Goal: Task Accomplishment & Management: Use online tool/utility

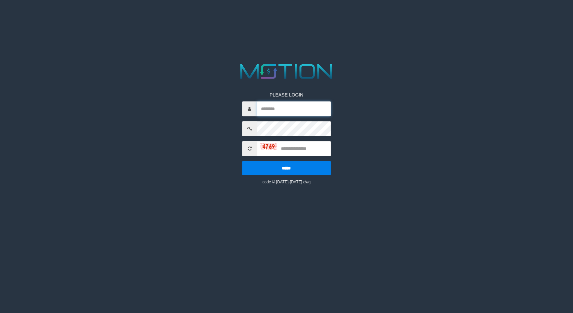
click at [286, 104] on input "text" at bounding box center [294, 108] width 74 height 15
type input "*****"
type input "****"
click at [242, 161] on input "*****" at bounding box center [286, 168] width 89 height 14
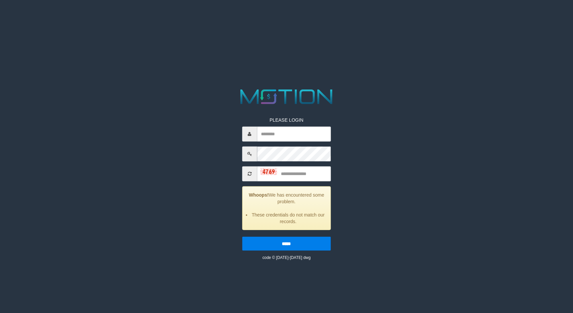
click at [348, 137] on div "PLEASE LOGIN Whoops! We has encountered some problem. These credentials do not …" at bounding box center [286, 174] width 296 height 174
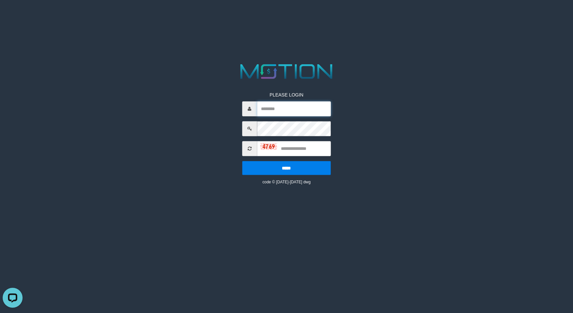
click at [293, 109] on input "text" at bounding box center [294, 108] width 74 height 15
type input "*****"
click at [300, 145] on input "text" at bounding box center [294, 148] width 74 height 15
type input "****"
click at [242, 161] on input "*****" at bounding box center [286, 168] width 89 height 14
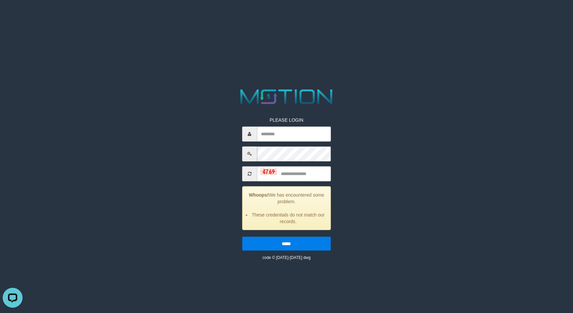
click at [450, 17] on html "PLEASE LOGIN Whoops! We has encountered some problem. These credentials do not …" at bounding box center [286, 8] width 573 height 17
click at [265, 140] on input "text" at bounding box center [294, 133] width 74 height 15
type input "*****"
click at [290, 174] on input "text" at bounding box center [294, 173] width 74 height 15
type input "****"
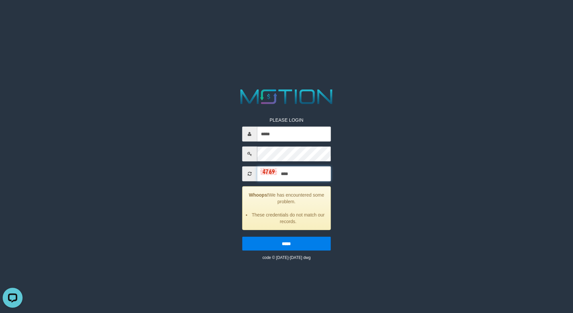
click at [242, 237] on input "*****" at bounding box center [286, 244] width 89 height 14
click at [373, 132] on div "PLEASE LOGIN Whoops! We has encountered some problem. These credentials do not …" at bounding box center [286, 174] width 296 height 174
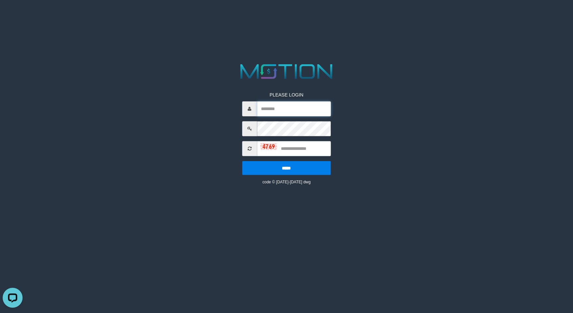
click at [289, 109] on input "text" at bounding box center [294, 108] width 74 height 15
type input "*****"
click at [301, 145] on input "text" at bounding box center [294, 148] width 74 height 15
type input "****"
click at [242, 161] on input "*****" at bounding box center [286, 168] width 89 height 14
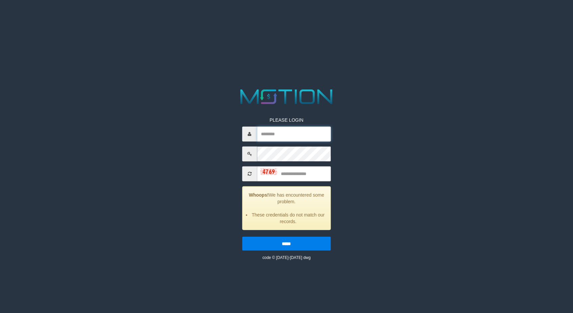
click at [292, 133] on input "text" at bounding box center [294, 133] width 74 height 15
type input "*****"
click at [287, 178] on input "text" at bounding box center [294, 173] width 74 height 15
type input "****"
click at [242, 237] on input "*****" at bounding box center [286, 244] width 89 height 14
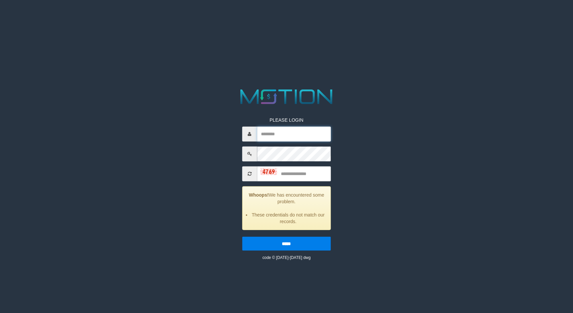
click at [287, 136] on input "text" at bounding box center [294, 133] width 74 height 15
type input "*****"
click at [296, 170] on input "text" at bounding box center [294, 173] width 74 height 15
type input "****"
click at [242, 237] on input "*****" at bounding box center [286, 244] width 89 height 14
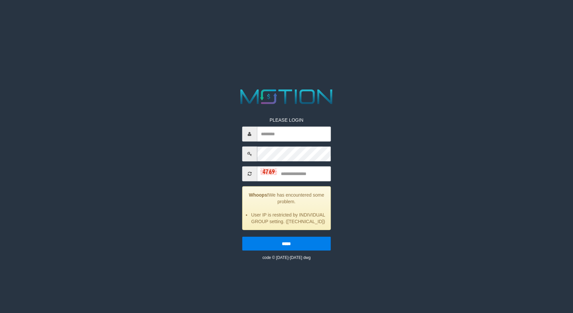
click at [159, 17] on html "PLEASE LOGIN Whoops! We has encountered some problem. User IP is restricted by …" at bounding box center [286, 8] width 573 height 17
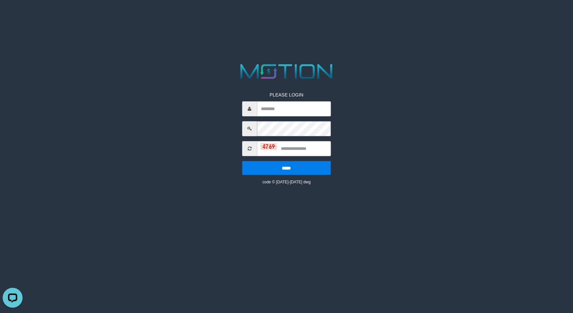
click at [352, 95] on div "PLEASE LOGIN ***** code © [DATE]-[DATE] dwg" at bounding box center [286, 123] width 296 height 123
click at [274, 106] on input "text" at bounding box center [294, 108] width 74 height 15
type input "*****"
click at [299, 154] on input "text" at bounding box center [294, 148] width 74 height 15
type input "****"
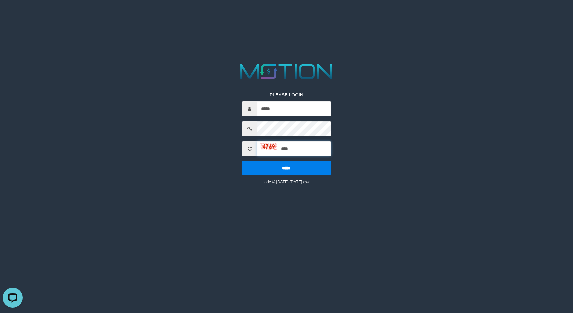
click at [242, 161] on input "*****" at bounding box center [286, 168] width 89 height 14
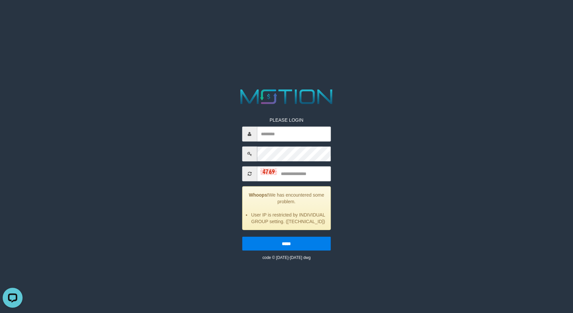
click at [365, 169] on div "PLEASE LOGIN Whoops! We has encountered some problem. User IP is restricted by …" at bounding box center [286, 174] width 296 height 174
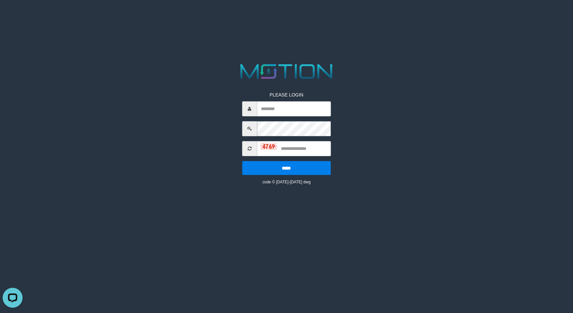
drag, startPoint x: 415, startPoint y: 258, endPoint x: 348, endPoint y: 289, distance: 74.5
click at [415, 17] on html "PLEASE LOGIN ***** code © 2012-2018 dwg" at bounding box center [286, 8] width 573 height 17
click at [289, 109] on input "text" at bounding box center [294, 108] width 74 height 15
type input "*****"
click at [293, 144] on input "text" at bounding box center [294, 148] width 74 height 15
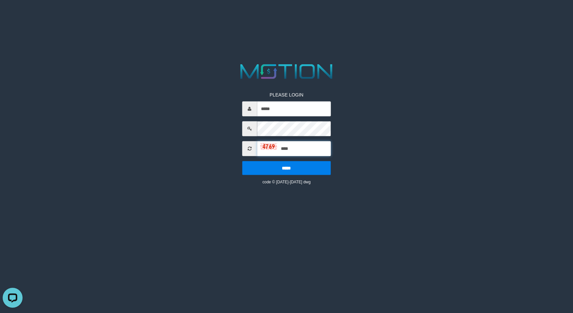
type input "****"
click at [242, 161] on input "*****" at bounding box center [286, 168] width 89 height 14
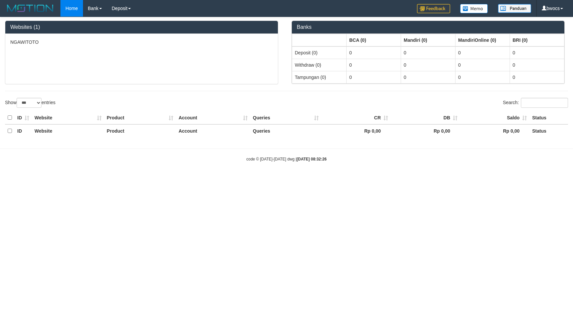
select select "***"
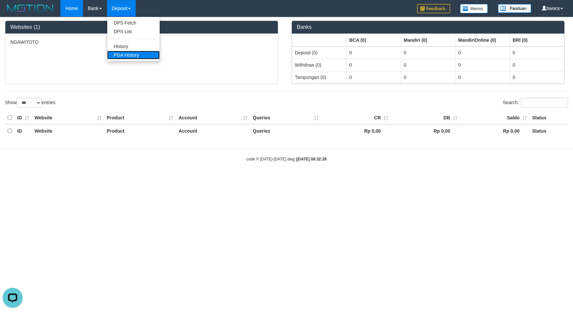
click at [133, 54] on link "PGA History" at bounding box center [133, 55] width 52 height 9
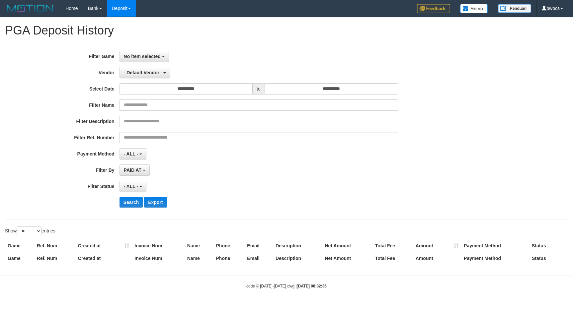
select select
select select "**"
click at [210, 91] on input "**********" at bounding box center [185, 88] width 133 height 11
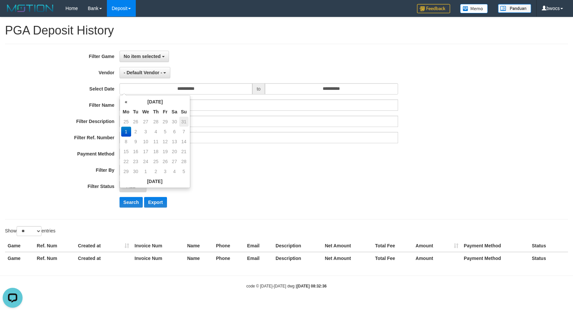
click at [184, 120] on td "31" at bounding box center [183, 122] width 9 height 10
type input "**********"
click at [346, 87] on input "**********" at bounding box center [331, 88] width 133 height 11
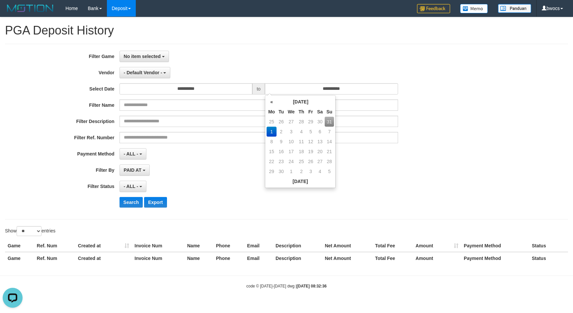
click at [328, 124] on td "31" at bounding box center [328, 122] width 9 height 10
type input "**********"
click at [385, 176] on div "**********" at bounding box center [238, 132] width 477 height 162
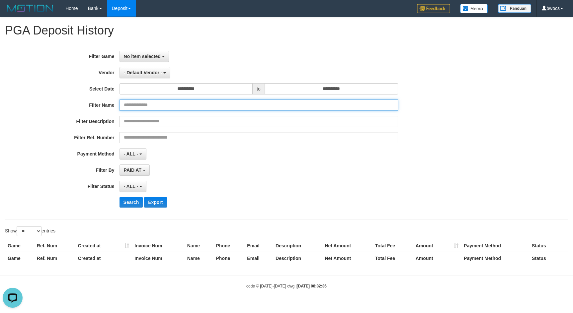
click at [157, 107] on input "text" at bounding box center [258, 105] width 278 height 11
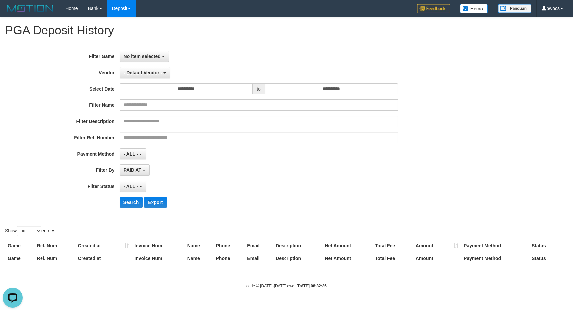
click at [252, 173] on div "PAID AT PAID AT CREATED AT" at bounding box center [258, 170] width 278 height 11
click at [137, 185] on span "- ALL -" at bounding box center [131, 186] width 15 height 5
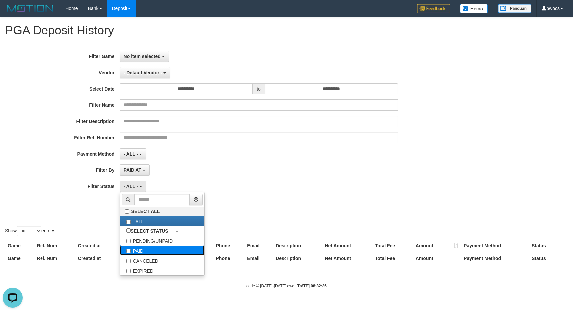
click at [136, 249] on label "PAID" at bounding box center [162, 251] width 84 height 10
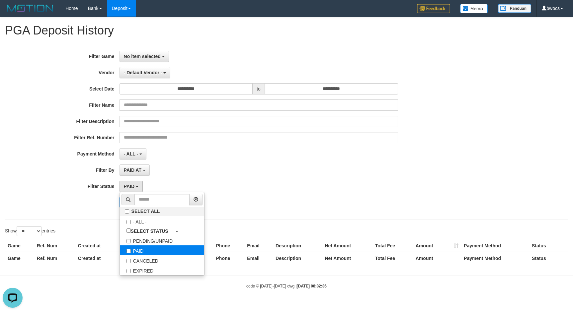
select select "*"
click at [282, 181] on div "PAID SELECT ALL - ALL - SELECT STATUS PENDING/UNPAID PAID CANCELED EXPIRED" at bounding box center [258, 186] width 278 height 11
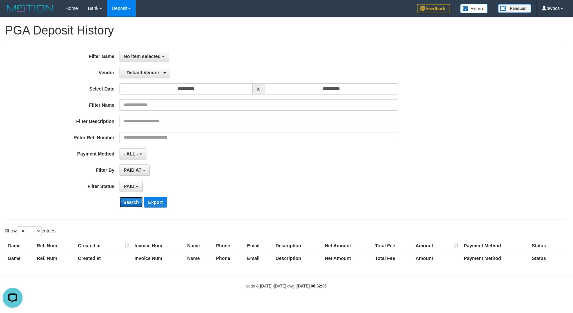
click at [134, 203] on button "Search" at bounding box center [131, 202] width 24 height 11
click at [153, 73] on span "- Default Vendor -" at bounding box center [143, 72] width 38 height 5
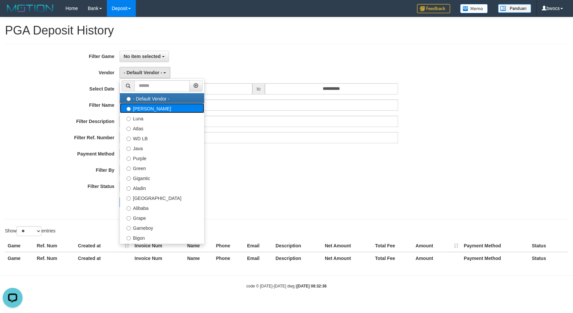
click at [157, 108] on label "[PERSON_NAME]" at bounding box center [162, 108] width 84 height 10
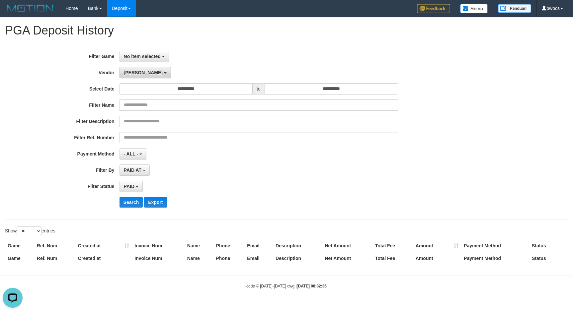
click at [140, 75] on button "[PERSON_NAME]" at bounding box center [144, 72] width 51 height 11
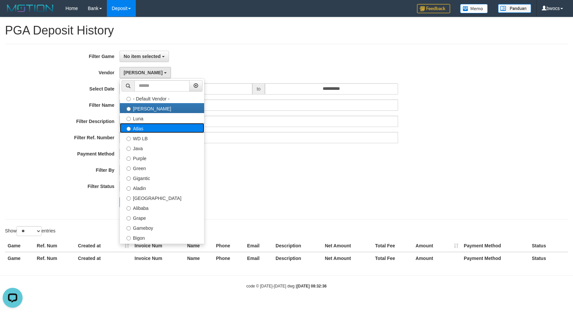
click at [147, 128] on label "Atlas" at bounding box center [162, 128] width 84 height 10
select select "**********"
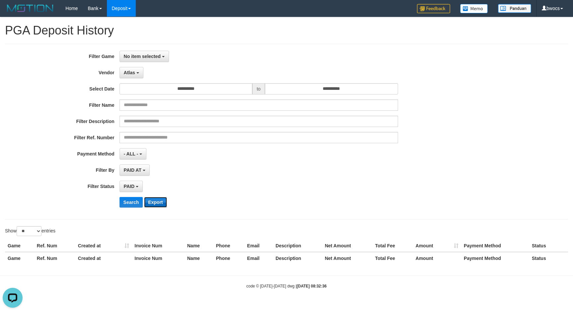
click at [156, 203] on button "Export" at bounding box center [155, 202] width 23 height 11
select select
select select "**********"
select select "*"
select select "**"
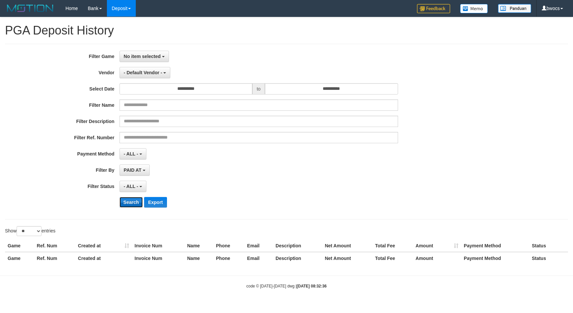
click at [130, 203] on button "Search" at bounding box center [131, 202] width 24 height 11
click at [362, 168] on div "PAID AT PAID AT CREATED AT" at bounding box center [258, 170] width 278 height 11
click at [138, 53] on button "No item selected" at bounding box center [143, 56] width 49 height 11
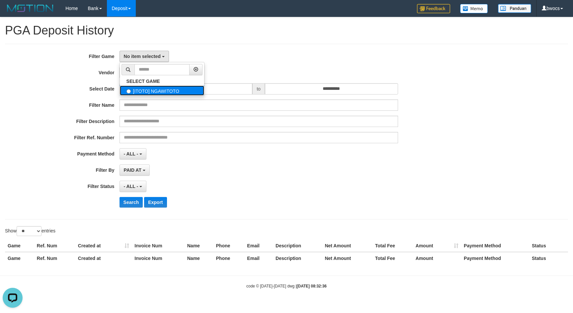
click at [151, 93] on label "[ITOTO] NGAWITOTO" at bounding box center [162, 91] width 84 height 10
select select "****"
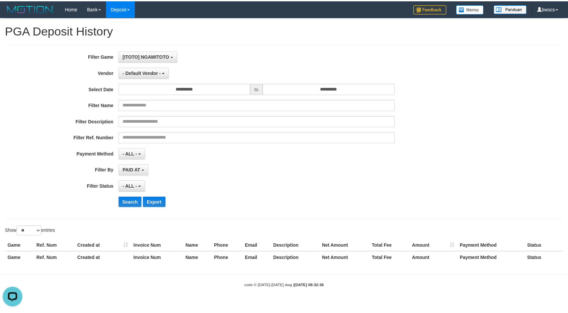
scroll to position [6, 0]
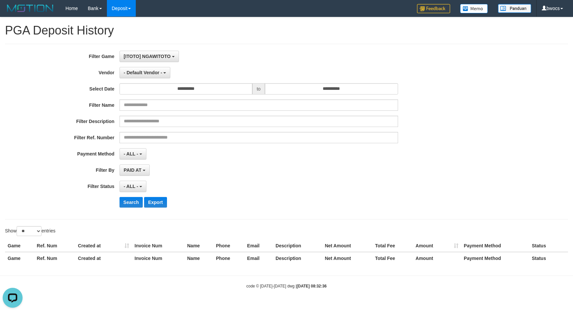
click at [253, 169] on div "PAID AT PAID AT CREATED AT" at bounding box center [258, 170] width 278 height 11
click at [149, 73] on span "- Default Vendor -" at bounding box center [143, 72] width 38 height 5
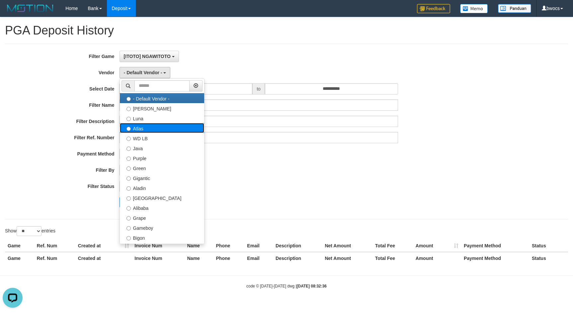
click at [138, 130] on label "Atlas" at bounding box center [162, 128] width 84 height 10
click at [136, 130] on label "Atlas" at bounding box center [162, 128] width 84 height 10
click at [339, 188] on div "- ALL - SELECT ALL - ALL - SELECT STATUS PENDING/UNPAID PAID CANCELED EXPIRED" at bounding box center [258, 186] width 278 height 11
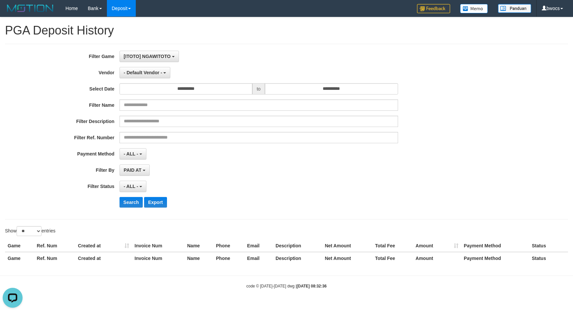
click at [335, 196] on div "**********" at bounding box center [238, 132] width 477 height 162
click at [169, 73] on button "- Default Vendor -" at bounding box center [144, 72] width 51 height 11
click at [134, 76] on button "[PERSON_NAME]" at bounding box center [144, 72] width 51 height 11
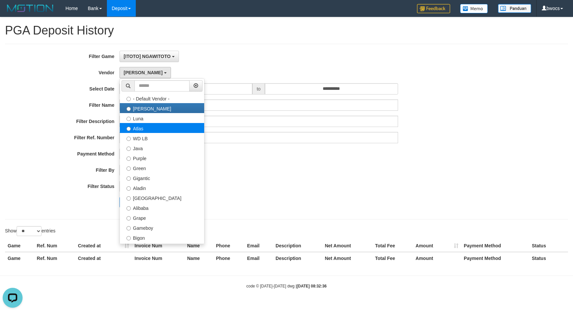
select select "**********"
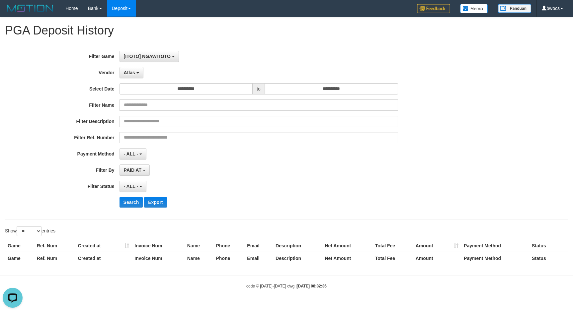
click at [223, 181] on div "- ALL - SELECT ALL - ALL - SELECT STATUS PENDING/UNPAID PAID CANCELED EXPIRED" at bounding box center [258, 186] width 278 height 11
click at [133, 202] on button "Search" at bounding box center [131, 202] width 24 height 11
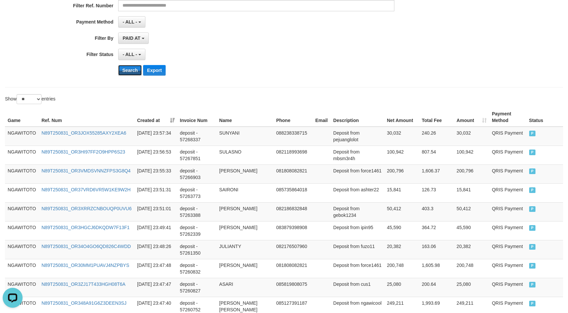
scroll to position [133, 0]
click at [39, 98] on select "** ** ** ***" at bounding box center [29, 99] width 25 height 10
select select "***"
click at [18, 94] on select "** ** ** ***" at bounding box center [29, 99] width 25 height 10
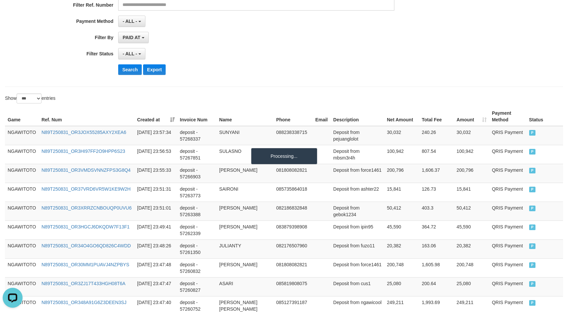
click at [305, 87] on hr at bounding box center [284, 87] width 558 height 0
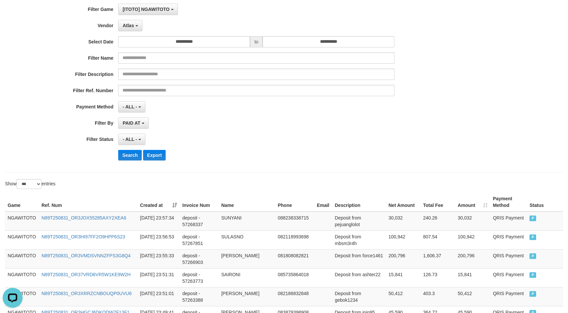
scroll to position [0, 0]
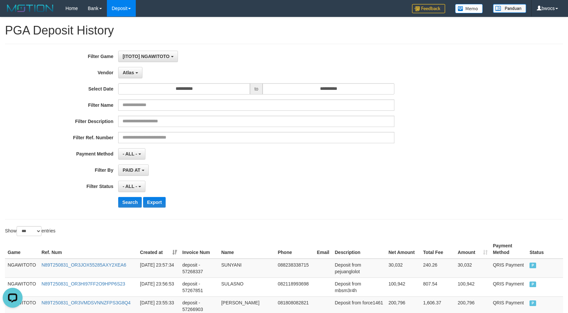
drag, startPoint x: 282, startPoint y: 151, endPoint x: 274, endPoint y: 157, distance: 10.3
click at [282, 151] on div "- ALL - SELECT ALL - ALL - SELECT PAYMENT METHOD Mandiri BNI OVO CIMB BRI MAYBA…" at bounding box center [256, 153] width 276 height 11
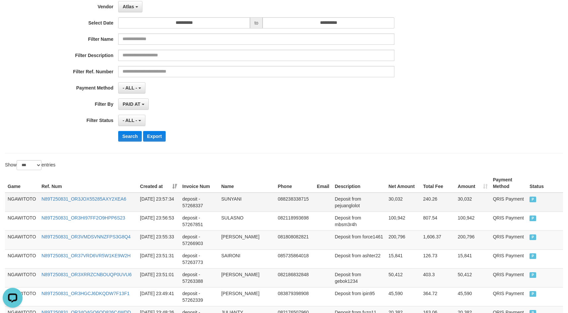
scroll to position [66, 0]
click at [21, 196] on td "NGAWITOTO" at bounding box center [22, 201] width 34 height 19
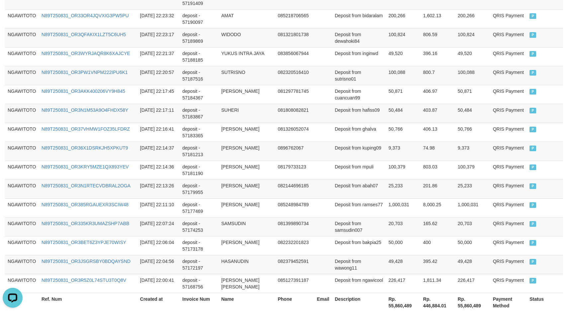
scroll to position [1909, 0]
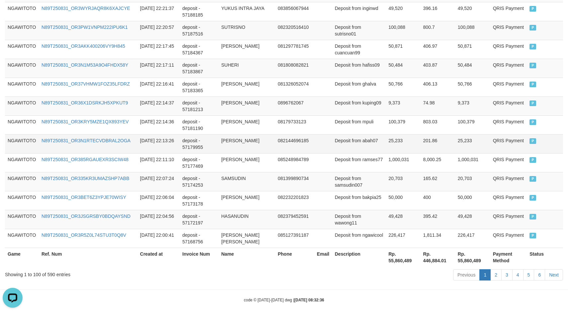
click at [99, 134] on td "N89T250831_OR3N1RTECVDBRAL2OGA" at bounding box center [88, 143] width 99 height 19
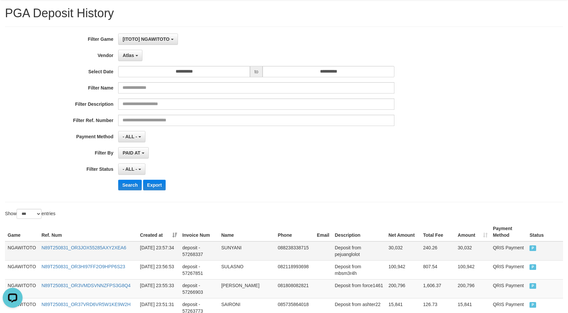
scroll to position [33, 0]
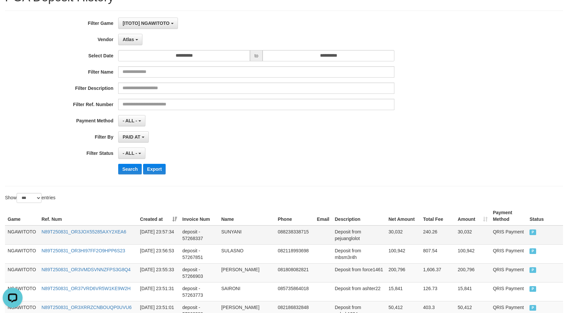
click at [17, 230] on td "NGAWITOTO" at bounding box center [22, 235] width 34 height 19
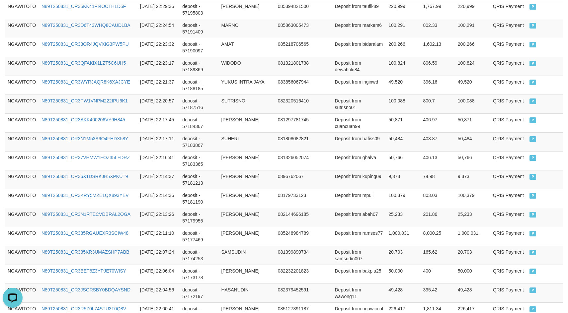
scroll to position [1909, 0]
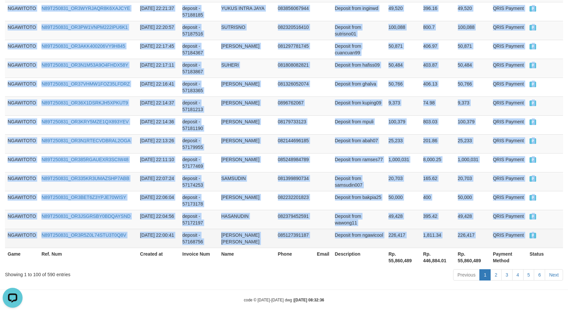
click at [549, 229] on td "P" at bounding box center [545, 238] width 36 height 19
copy tbody "NGAWITOTO N89T250831_OR3JOX55285AXY2XEA6 [DATE] 23:57:34 deposit - 57268337 SUN…"
click at [495, 270] on link "2" at bounding box center [495, 274] width 11 height 11
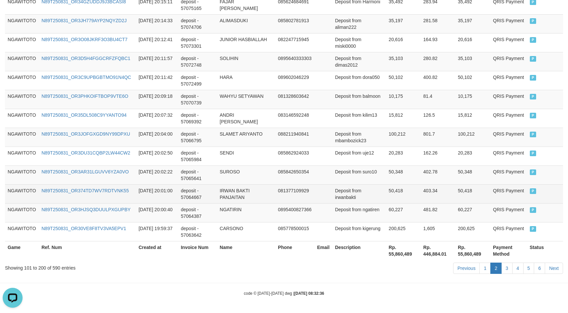
click at [178, 191] on td "[DATE] 20:01:00" at bounding box center [157, 193] width 42 height 19
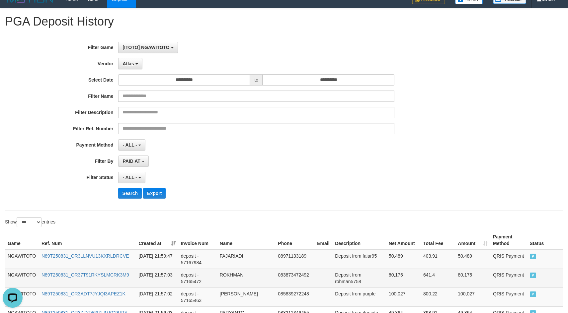
scroll to position [0, 0]
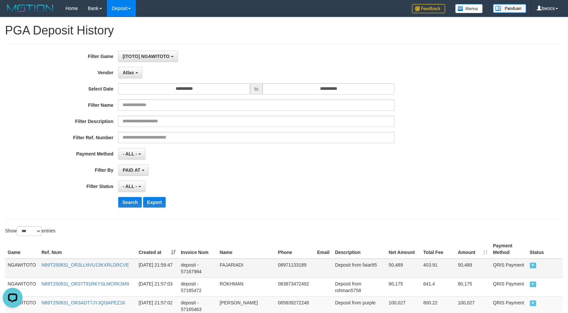
click at [19, 266] on td "NGAWITOTO" at bounding box center [22, 268] width 34 height 19
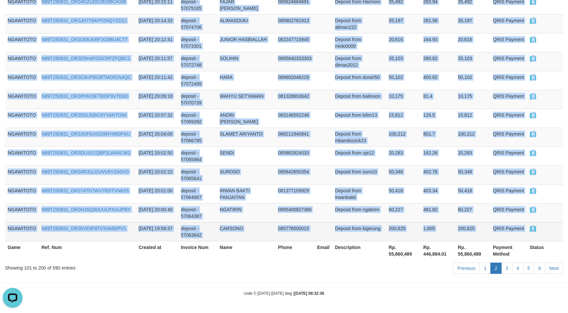
click at [542, 229] on td "P" at bounding box center [545, 231] width 36 height 19
copy tbody "NGAWITOTO N89T250831_OR3LLNVU13KXRLDRCVE [DATE] 21:59:47 deposit - 57167984 FAJ…"
click at [505, 270] on link "3" at bounding box center [506, 268] width 11 height 11
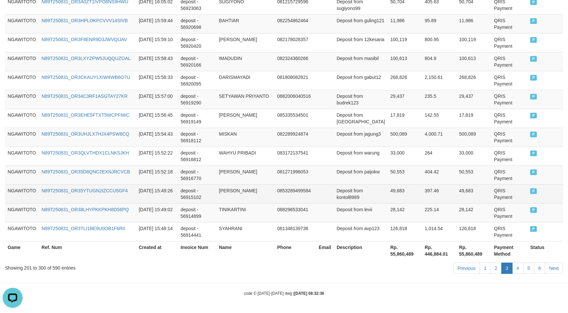
click at [281, 186] on td "0853289499584" at bounding box center [294, 193] width 41 height 19
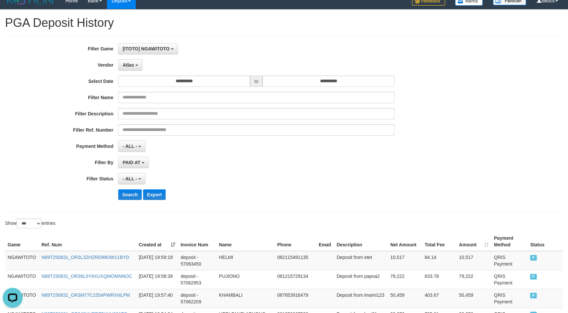
scroll to position [0, 0]
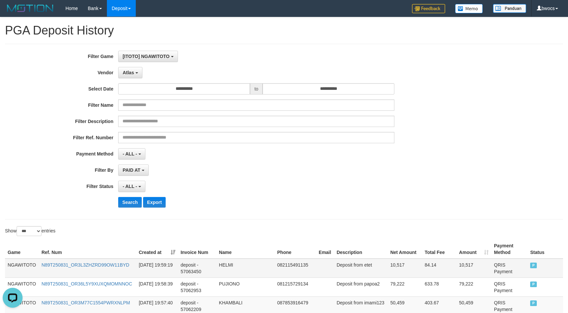
click at [29, 260] on td "NGAWITOTO" at bounding box center [22, 268] width 34 height 19
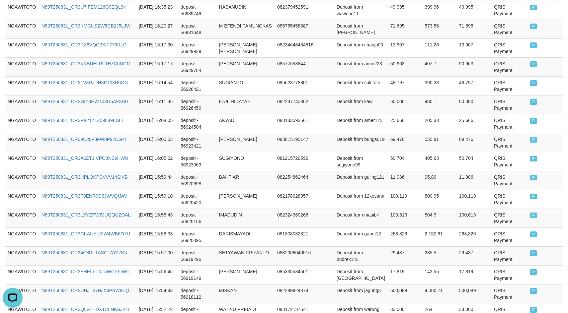
scroll to position [1909, 0]
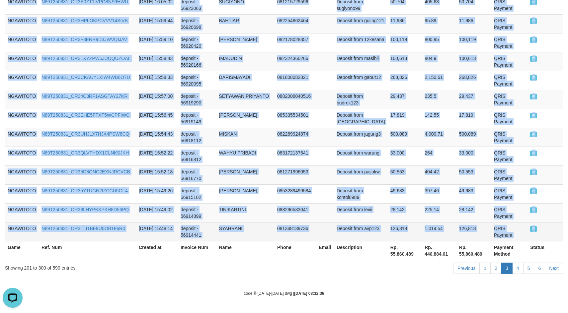
click at [543, 230] on td "P" at bounding box center [545, 231] width 36 height 19
copy tbody "NGAWITOTO N89T250831_OR3L3ZHZRD99OW11BYD [DATE] 19:59:19 deposit - 57063450 HEL…"
click at [511, 264] on link "3" at bounding box center [506, 268] width 11 height 11
click at [516, 266] on link "4" at bounding box center [517, 268] width 11 height 11
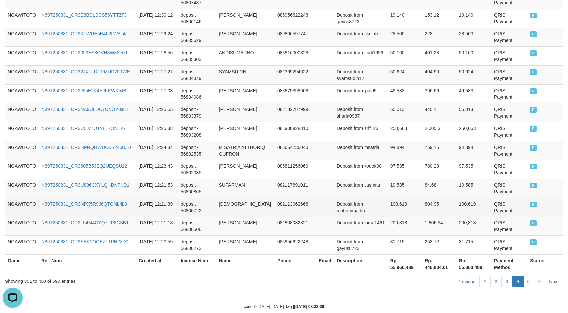
click at [202, 198] on td "deposit - 56800722" at bounding box center [197, 207] width 38 height 19
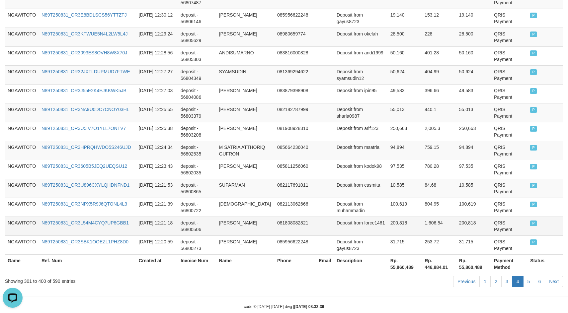
scroll to position [0, 0]
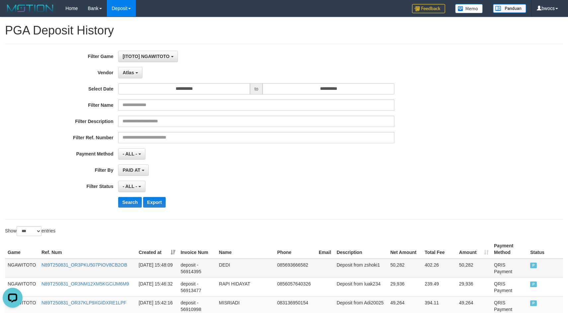
click at [28, 265] on td "NGAWITOTO" at bounding box center [22, 268] width 34 height 19
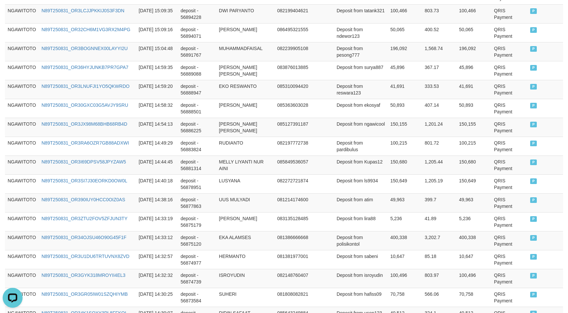
scroll to position [1909, 0]
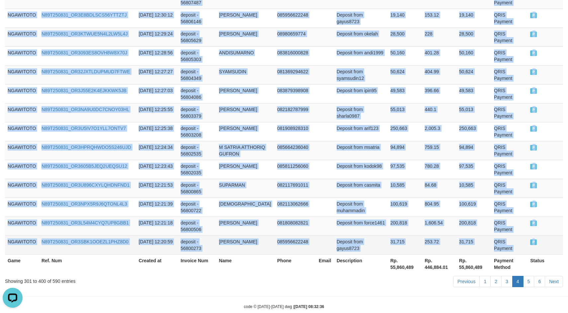
click at [546, 236] on td "P" at bounding box center [545, 245] width 36 height 19
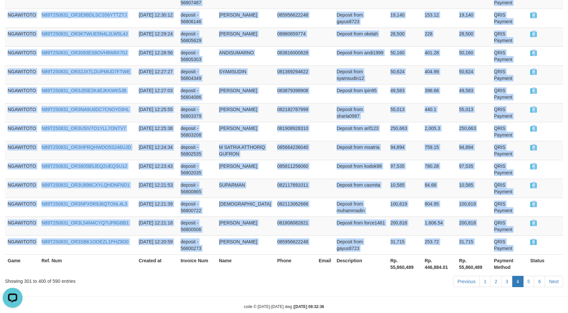
copy tbody "NGAWITOTO N89T250831_OR3PKU507PIOV8CB2OB [DATE] 15:48:09 deposit - 56914395 DED…"
click at [530, 276] on link "5" at bounding box center [528, 281] width 11 height 11
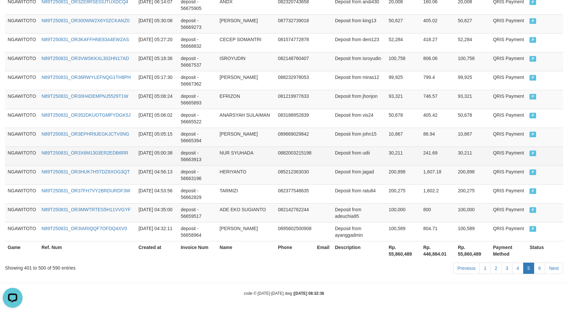
click at [272, 163] on td "NUR SYUHADA" at bounding box center [246, 156] width 58 height 19
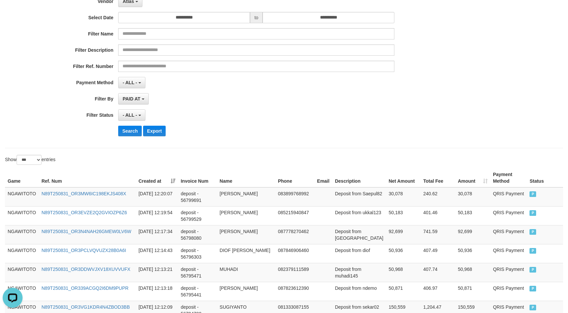
scroll to position [0, 0]
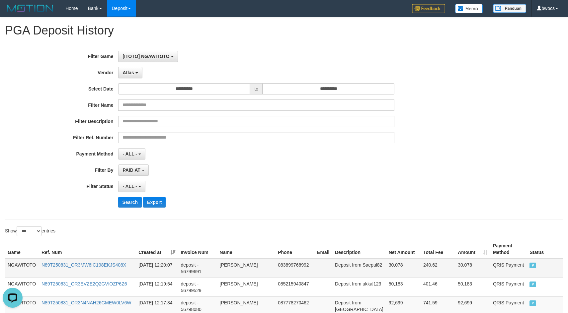
click at [23, 268] on td "NGAWITOTO" at bounding box center [22, 268] width 34 height 19
drag, startPoint x: 23, startPoint y: 268, endPoint x: 318, endPoint y: 266, distance: 295.0
click at [23, 267] on td "NGAWITOTO" at bounding box center [22, 268] width 34 height 19
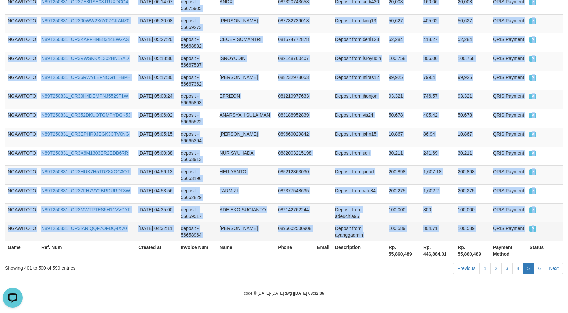
click at [549, 231] on td "P" at bounding box center [545, 231] width 36 height 19
copy tbody "NGAWITOTO N89T250831_OR3MW6IC198EKJS408X [DATE] 12:20:07 deposit - 56799691 SAE…"
click at [541, 268] on link "6" at bounding box center [539, 268] width 11 height 11
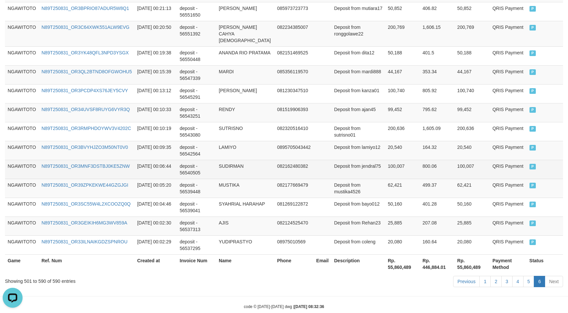
click at [233, 161] on td "SUDIRMAN" at bounding box center [245, 169] width 58 height 19
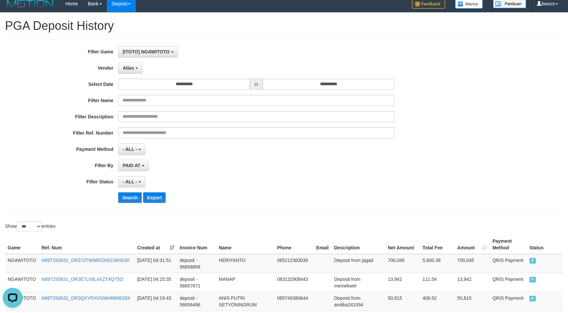
scroll to position [0, 0]
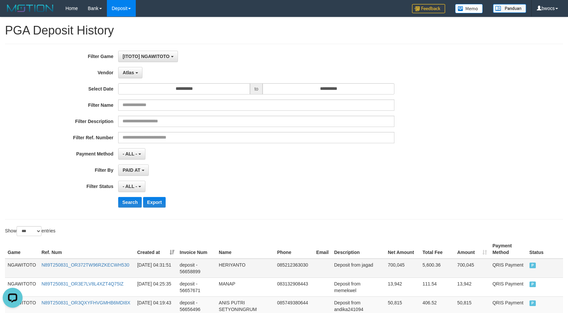
click at [22, 262] on td "NGAWITOTO" at bounding box center [22, 268] width 34 height 19
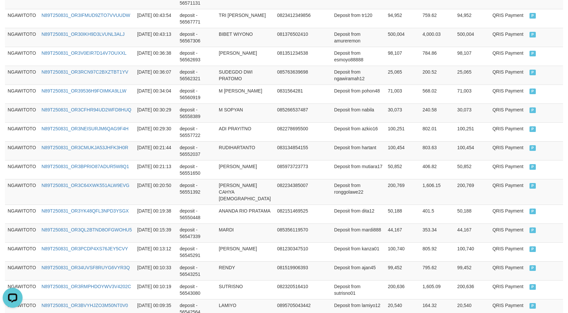
scroll to position [1720, 0]
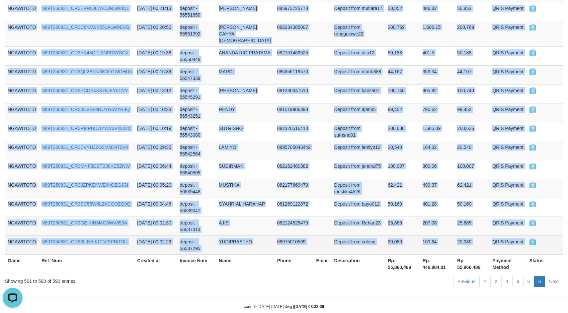
click at [544, 236] on td "P" at bounding box center [545, 245] width 36 height 19
copy tbody "NGAWITOTO N89T250831_OR372TW96RZKECWH530 [DATE] 04:31:51 deposit - 56658899 HER…"
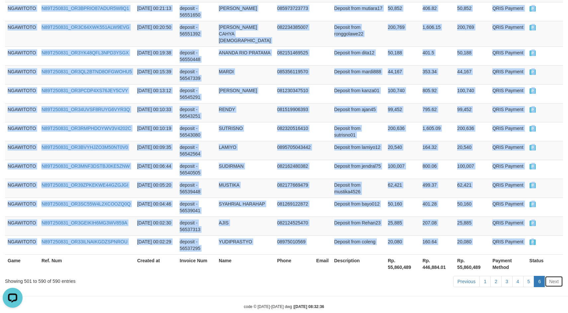
click at [554, 276] on link "Next" at bounding box center [553, 281] width 18 height 11
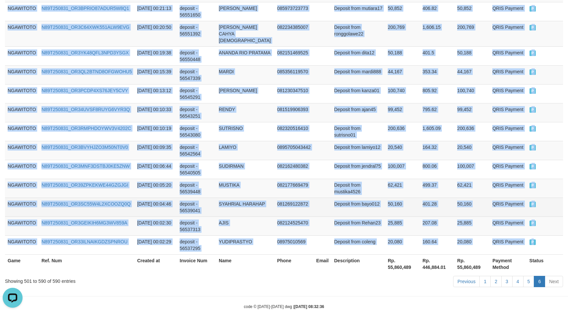
click at [476, 198] on td "50,160" at bounding box center [471, 207] width 35 height 19
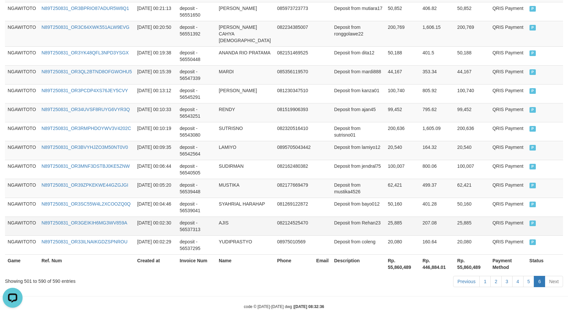
click at [354, 217] on td "Deposit from Rehan23" at bounding box center [358, 226] width 54 height 19
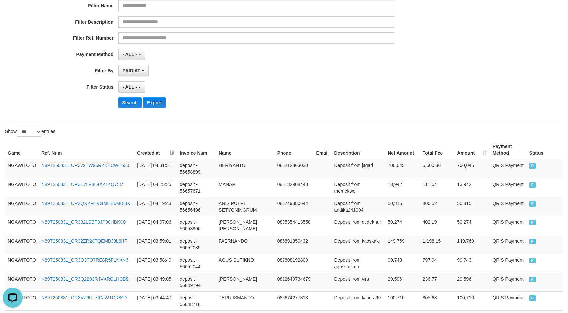
scroll to position [0, 0]
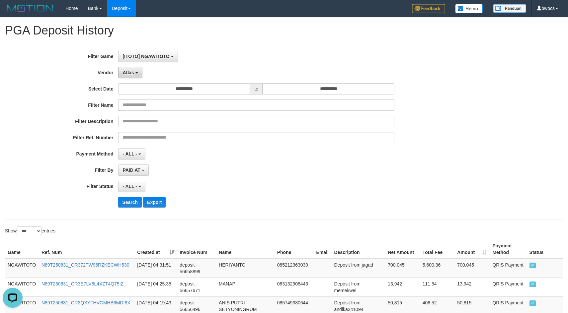
click at [135, 76] on button "Atlas" at bounding box center [130, 72] width 24 height 11
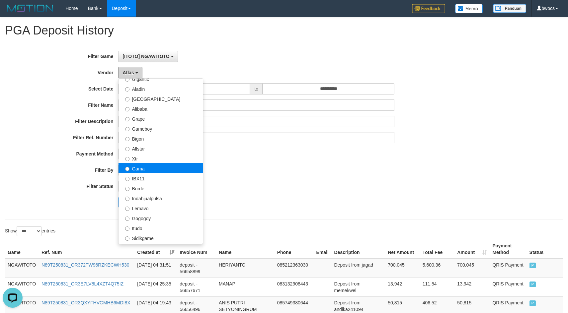
scroll to position [100, 0]
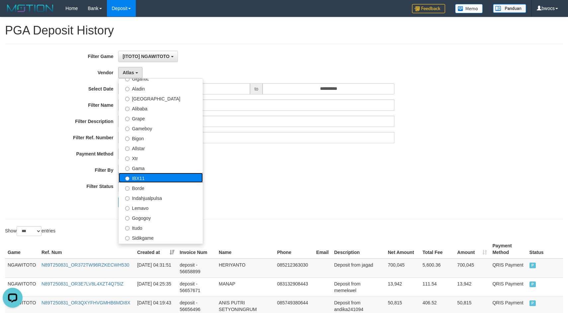
click at [141, 177] on label "IBX11" at bounding box center [160, 178] width 84 height 10
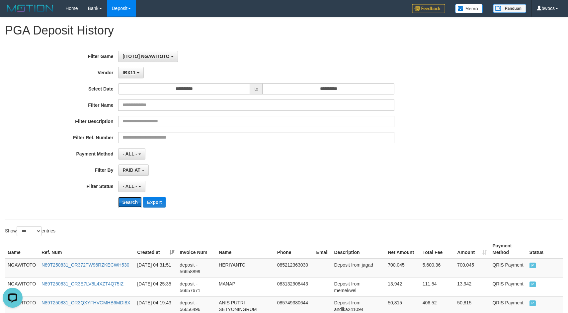
click at [131, 202] on button "Search" at bounding box center [130, 202] width 24 height 11
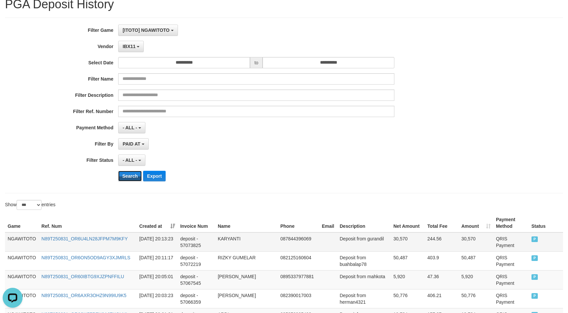
scroll to position [66, 0]
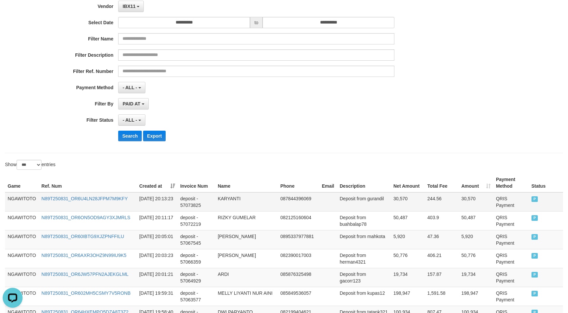
click at [15, 197] on td "NGAWITOTO" at bounding box center [22, 201] width 34 height 19
drag, startPoint x: 15, startPoint y: 197, endPoint x: 58, endPoint y: 202, distance: 43.4
click at [15, 197] on td "NGAWITOTO" at bounding box center [22, 201] width 34 height 19
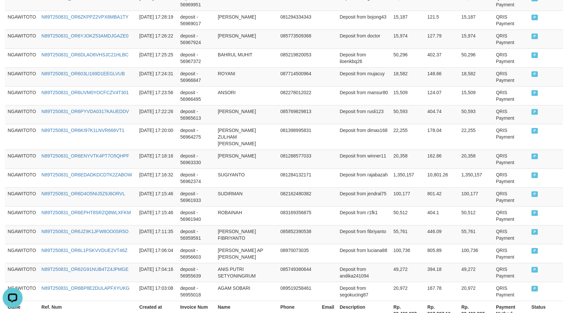
scroll to position [1909, 0]
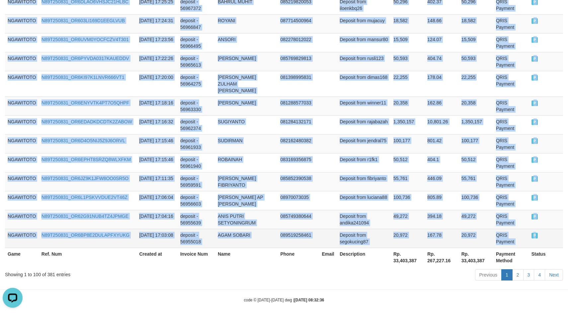
click at [541, 229] on td "P" at bounding box center [546, 238] width 34 height 19
copy tbody "NGAWITOTO N89T250831_OR6U4LN28JFPM7M9KFY [DATE] 20:13:23 deposit - 57073825 KAR…"
click at [520, 272] on link "2" at bounding box center [517, 274] width 11 height 11
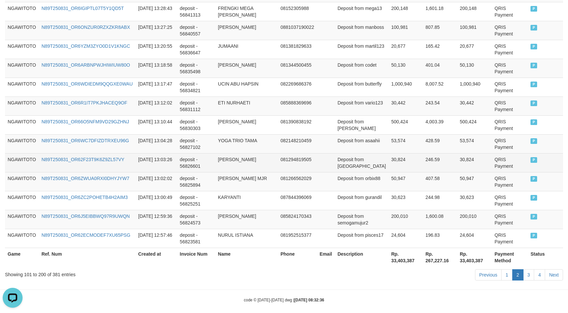
click at [160, 153] on td "[DATE] 13:03:26" at bounding box center [155, 162] width 41 height 19
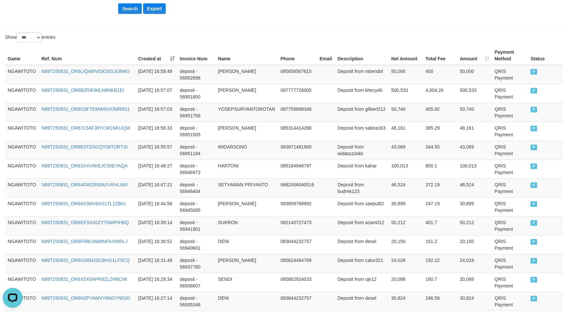
scroll to position [0, 0]
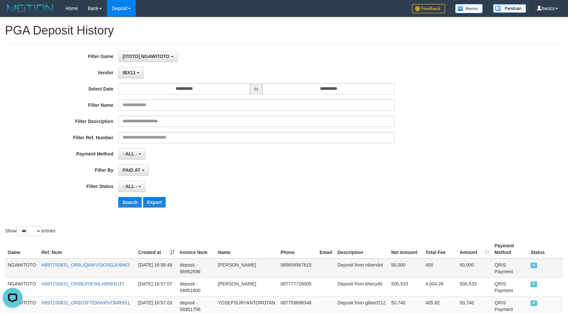
click at [21, 268] on td "NGAWITOTO" at bounding box center [22, 268] width 34 height 19
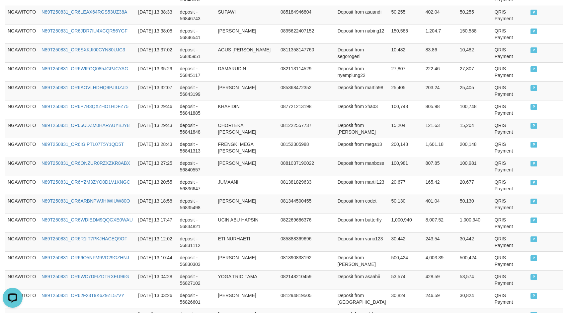
scroll to position [1909, 0]
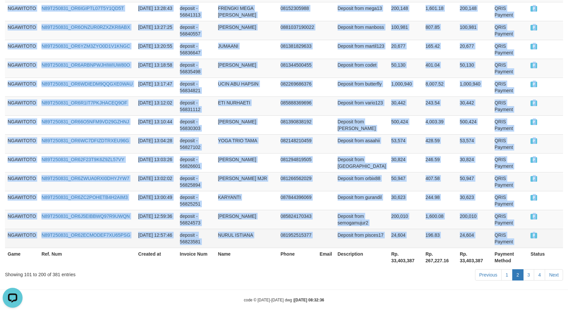
click at [548, 229] on td "P" at bounding box center [545, 238] width 35 height 19
copy tbody "NGAWITOTO N89T250831_OR6LIQ4WV03OSGJU9WO [DATE] 16:58:49 deposit - 56952696 [PE…"
click at [527, 271] on link "3" at bounding box center [528, 274] width 11 height 11
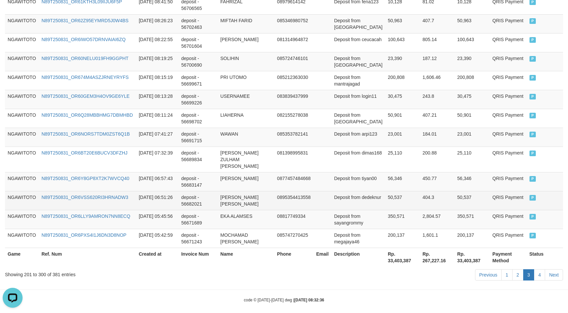
click at [207, 195] on td "deposit - 56682021" at bounding box center [197, 200] width 39 height 19
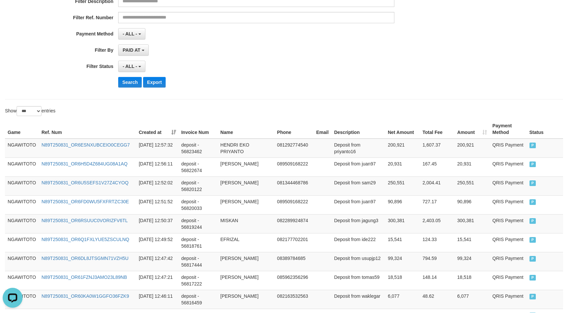
scroll to position [0, 0]
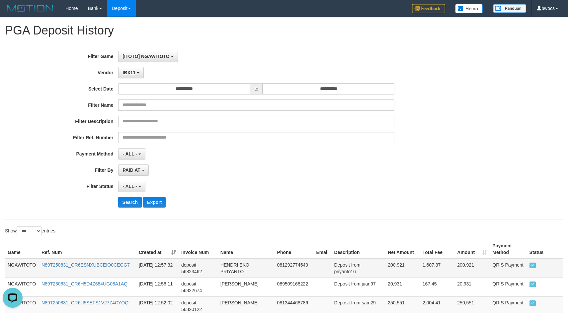
click at [21, 267] on td "NGAWITOTO" at bounding box center [22, 268] width 34 height 19
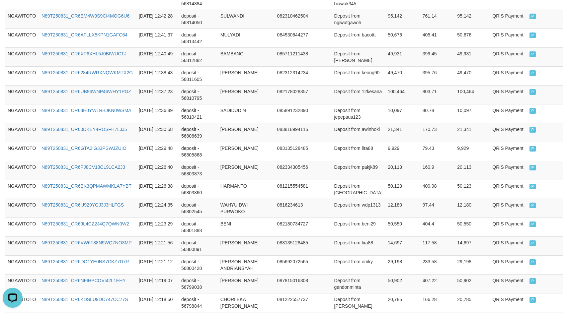
scroll to position [1909, 0]
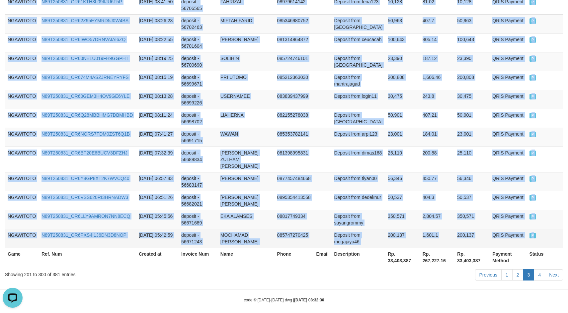
click at [539, 229] on td "P" at bounding box center [545, 238] width 36 height 19
copy tbody "NGAWITOTO N89T250831_OR6ESNXUBCEIO0CEGG7 [DATE] 12:57:32 deposit - 56823462 HEN…"
click at [542, 271] on link "4" at bounding box center [539, 274] width 11 height 11
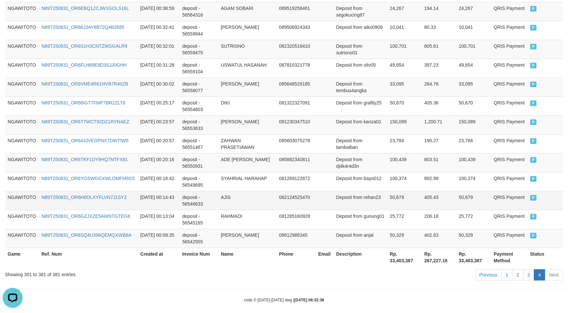
click at [270, 193] on td "AJIS" at bounding box center [247, 200] width 58 height 19
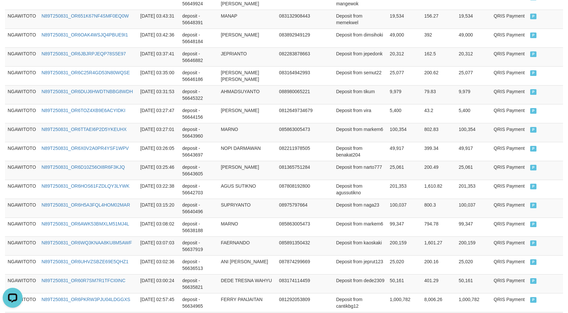
scroll to position [0, 0]
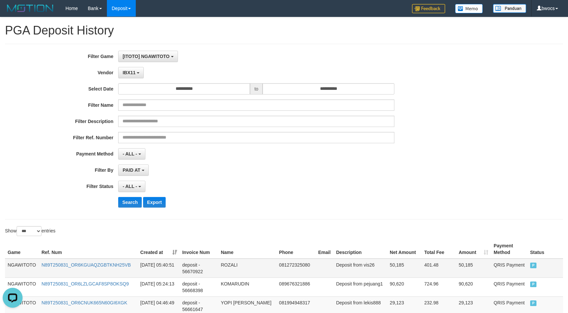
click at [20, 264] on td "NGAWITOTO" at bounding box center [22, 268] width 34 height 19
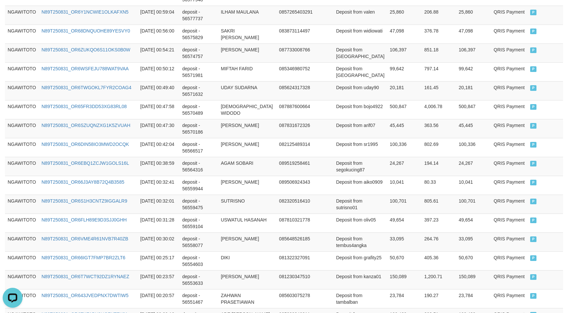
scroll to position [1549, 0]
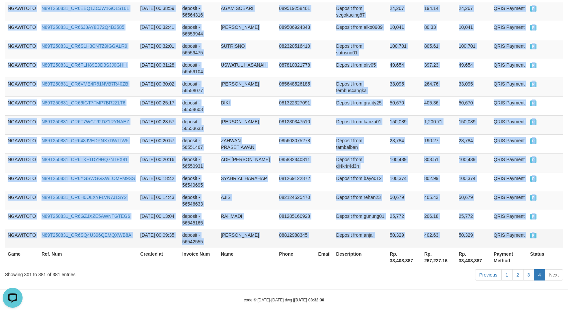
click at [542, 229] on td "P" at bounding box center [545, 238] width 36 height 19
copy tbody "NGAWITOTO N89T250831_OR6KGUAQZGBTKNH25VB [DATE] 05:40:51 deposit - 56670922 ROZ…"
click at [461, 161] on td "100,439" at bounding box center [473, 162] width 35 height 19
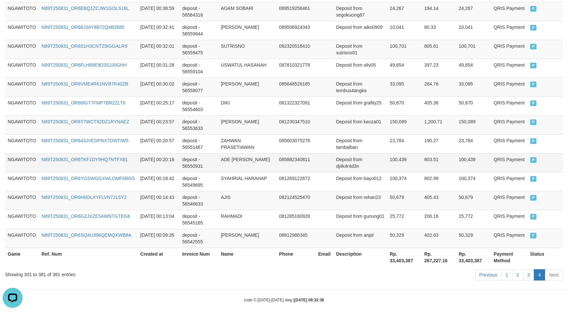
click at [461, 161] on td "100,439" at bounding box center [473, 162] width 35 height 19
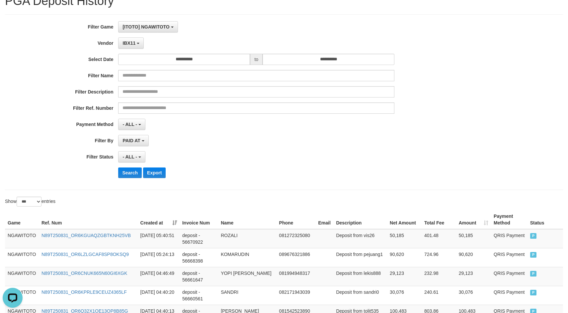
scroll to position [0, 0]
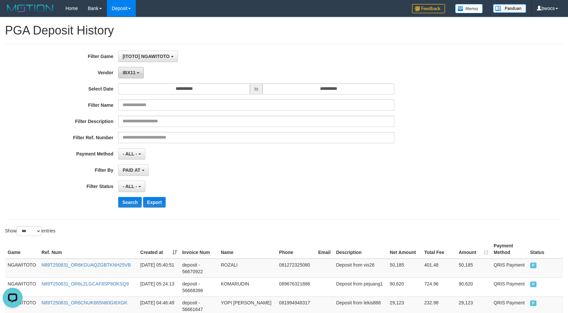
click at [137, 76] on button "IBX11" at bounding box center [131, 72] width 26 height 11
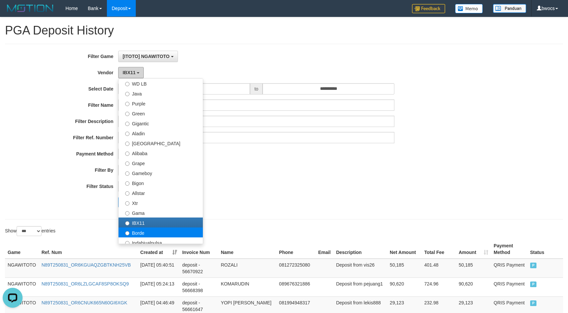
scroll to position [52, 0]
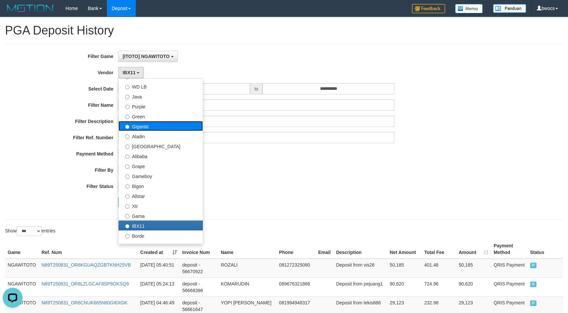
click at [147, 130] on label "Gigantic" at bounding box center [160, 126] width 84 height 10
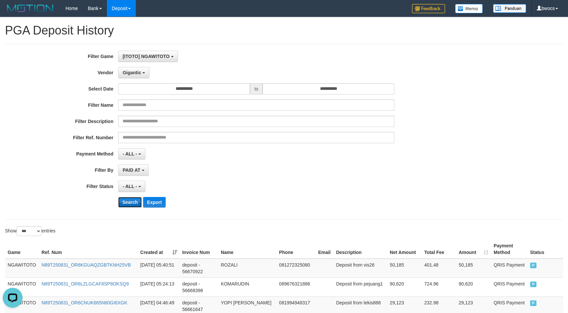
click at [132, 201] on button "Search" at bounding box center [130, 202] width 24 height 11
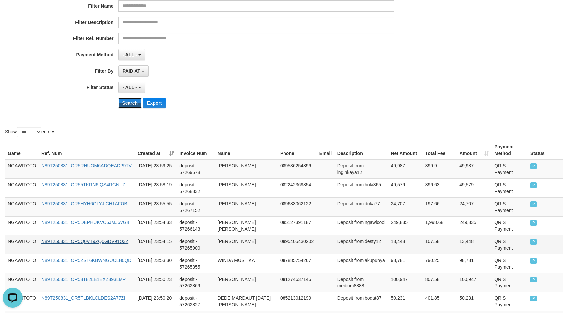
scroll to position [100, 0]
click at [26, 172] on td "NGAWITOTO" at bounding box center [22, 168] width 34 height 19
click at [20, 164] on td "NGAWITOTO" at bounding box center [22, 168] width 34 height 19
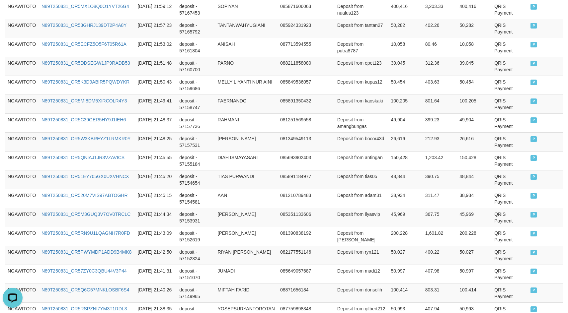
scroll to position [1909, 0]
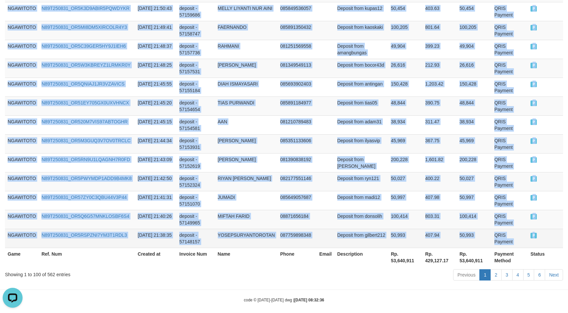
click at [544, 229] on td "P" at bounding box center [545, 238] width 35 height 19
click at [492, 271] on link "2" at bounding box center [495, 274] width 11 height 11
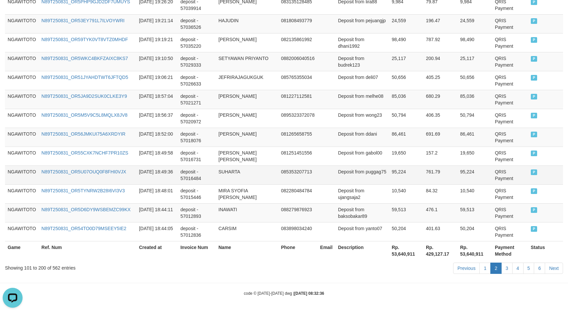
click at [287, 168] on td "085353207713" at bounding box center [297, 175] width 39 height 19
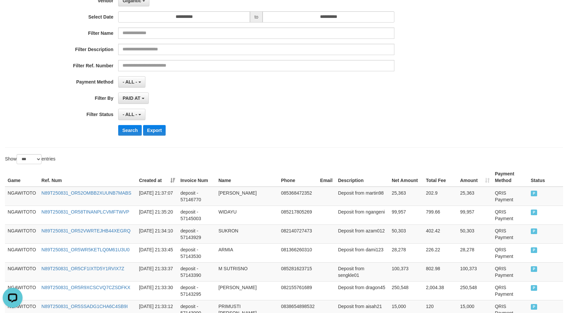
scroll to position [0, 0]
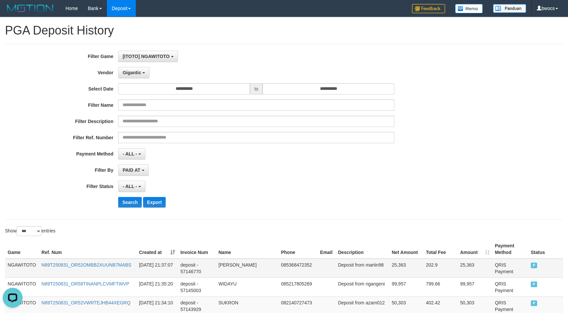
click at [22, 262] on td "NGAWITOTO" at bounding box center [22, 268] width 34 height 19
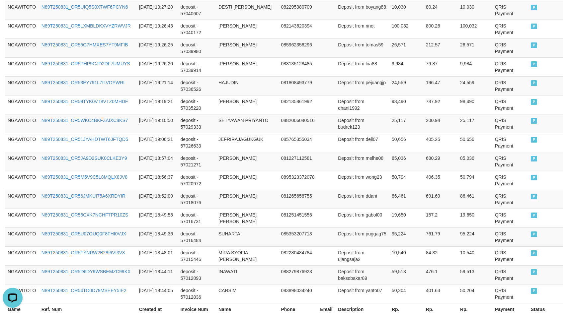
scroll to position [1909, 0]
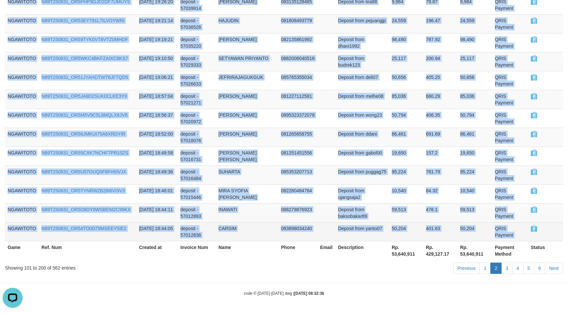
click at [555, 229] on td "P" at bounding box center [545, 231] width 35 height 19
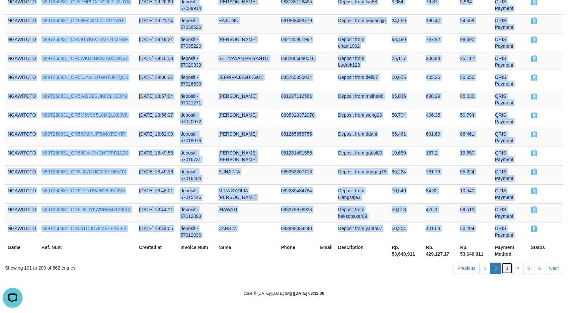
click at [508, 270] on link "3" at bounding box center [506, 268] width 11 height 11
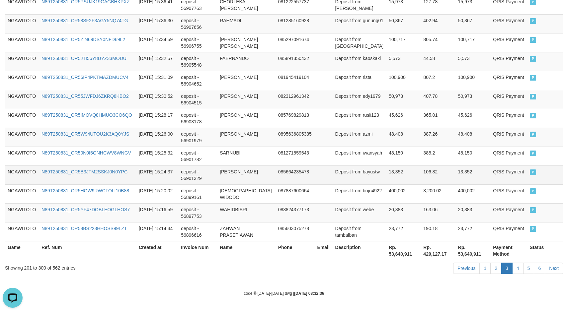
click at [133, 181] on td "N89T250831_OR5B3JTM2SSKJ0N0YPC" at bounding box center [87, 175] width 97 height 19
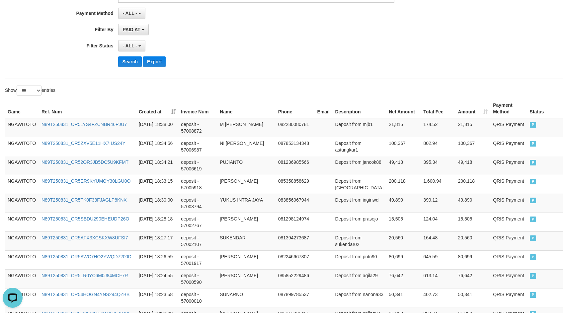
scroll to position [0, 0]
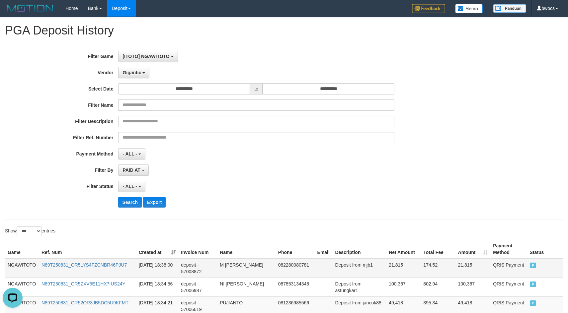
click at [19, 264] on td "NGAWITOTO" at bounding box center [22, 268] width 34 height 19
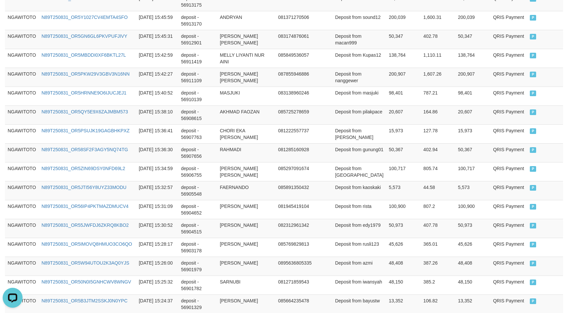
scroll to position [1909, 0]
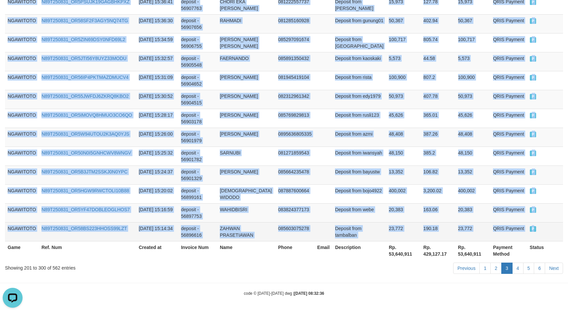
click at [549, 228] on td "P" at bounding box center [545, 231] width 36 height 19
click at [519, 267] on link "4" at bounding box center [517, 268] width 11 height 11
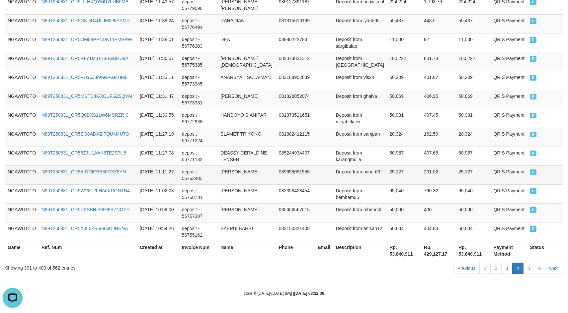
click at [124, 176] on td "N89T250831_OR5AJ1CEXIE30RXZ8YN" at bounding box center [88, 175] width 98 height 19
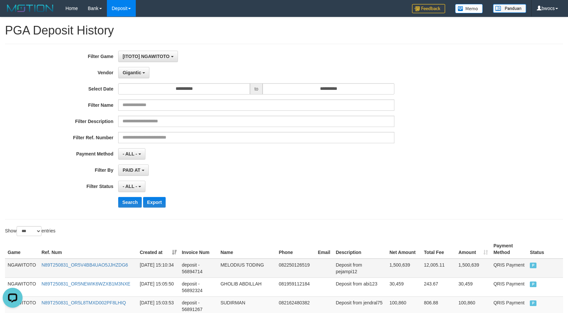
click at [16, 265] on td "NGAWITOTO" at bounding box center [22, 268] width 34 height 19
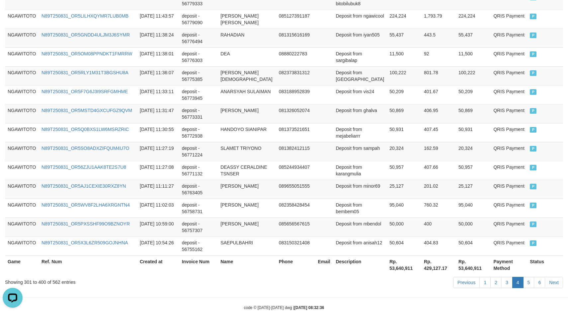
scroll to position [1909, 0]
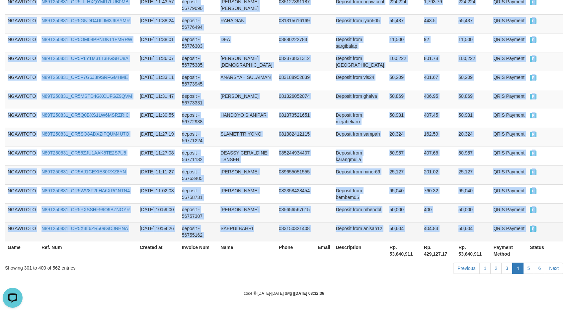
click at [544, 231] on td "P" at bounding box center [545, 231] width 36 height 19
click at [528, 267] on link "5" at bounding box center [528, 268] width 11 height 11
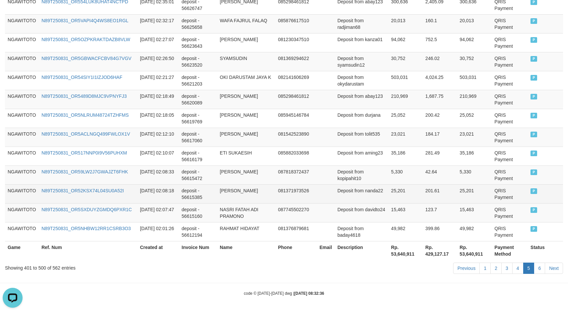
click at [216, 189] on td "deposit - 56615385" at bounding box center [198, 193] width 38 height 19
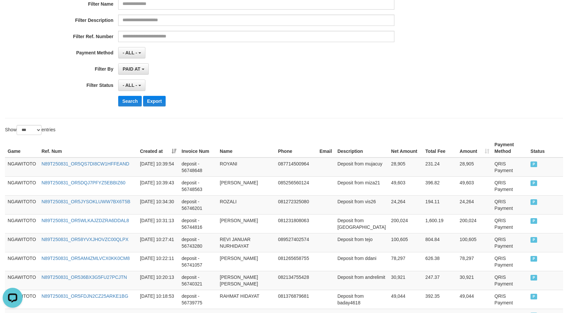
scroll to position [0, 0]
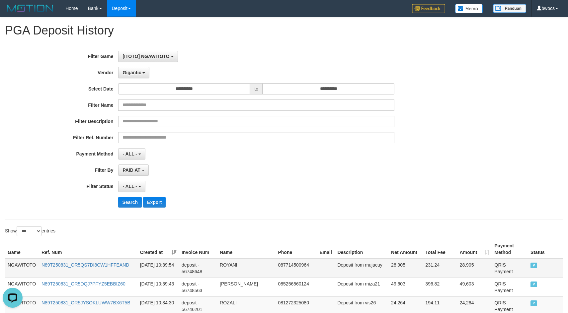
click at [19, 262] on td "NGAWITOTO" at bounding box center [22, 268] width 34 height 19
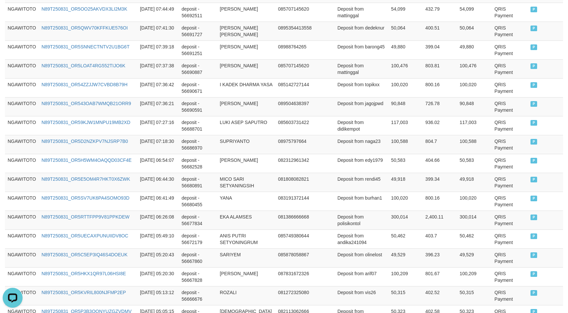
scroll to position [1909, 0]
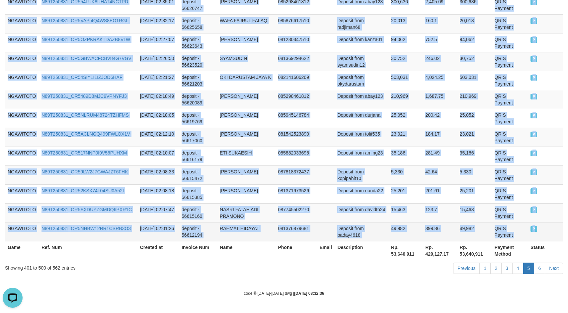
click at [547, 233] on td "P" at bounding box center [545, 231] width 35 height 19
click at [541, 269] on link "6" at bounding box center [539, 268] width 11 height 11
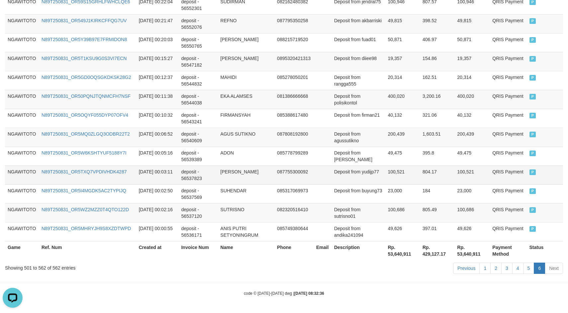
click at [184, 177] on td "deposit - 56537823" at bounding box center [197, 175] width 39 height 19
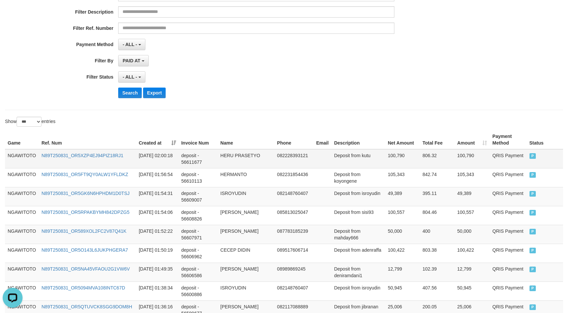
scroll to position [0, 0]
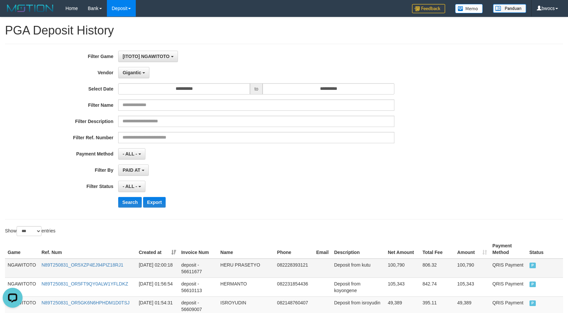
click at [22, 265] on td "NGAWITOTO" at bounding box center [22, 268] width 34 height 19
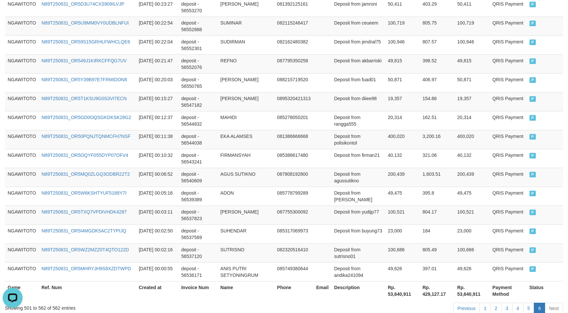
scroll to position [1190, 0]
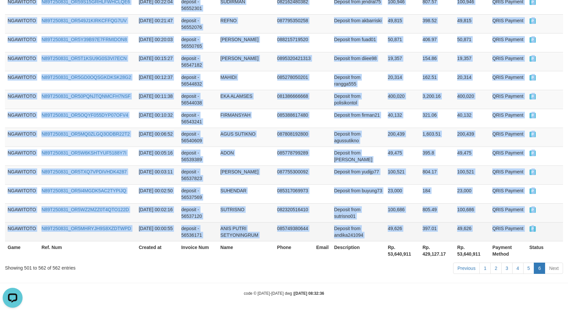
click at [542, 227] on td "P" at bounding box center [545, 231] width 36 height 19
click at [385, 183] on td "100,521" at bounding box center [402, 175] width 35 height 19
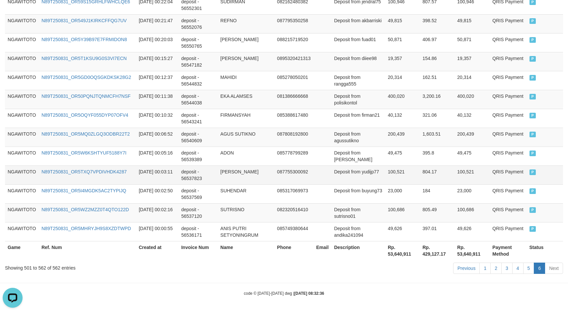
click at [385, 183] on td "100,521" at bounding box center [402, 175] width 35 height 19
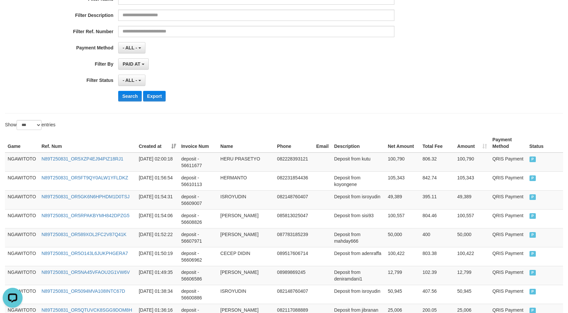
scroll to position [0, 0]
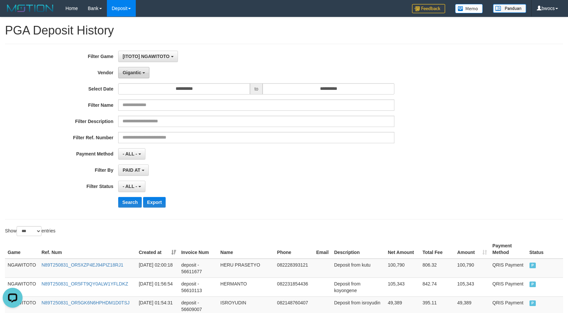
click at [141, 72] on button "Gigantic" at bounding box center [133, 72] width 31 height 11
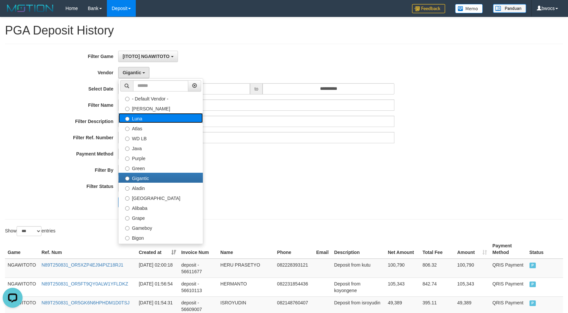
click at [142, 118] on label "Luna" at bounding box center [160, 118] width 84 height 10
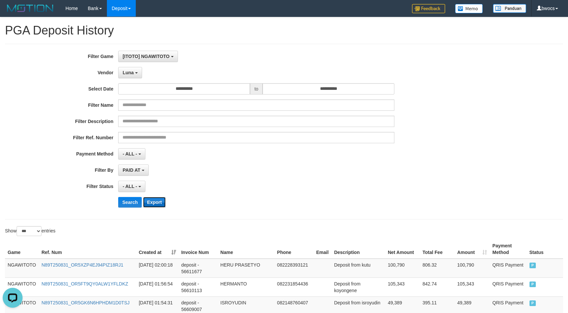
click at [151, 201] on button "Export" at bounding box center [154, 202] width 23 height 11
click at [131, 203] on button "Search" at bounding box center [130, 202] width 24 height 11
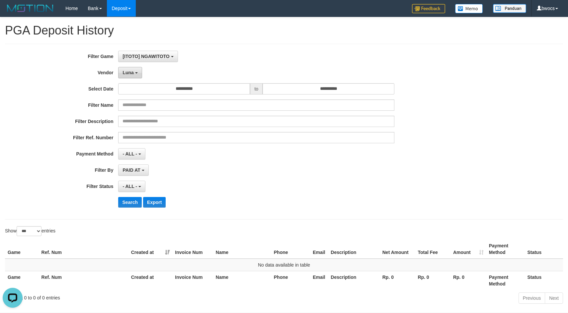
click at [131, 72] on span "Luna" at bounding box center [127, 72] width 11 height 5
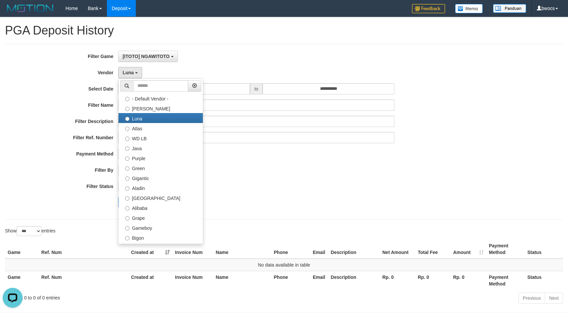
click at [306, 173] on div "PAID AT PAID AT CREATED AT" at bounding box center [256, 170] width 276 height 11
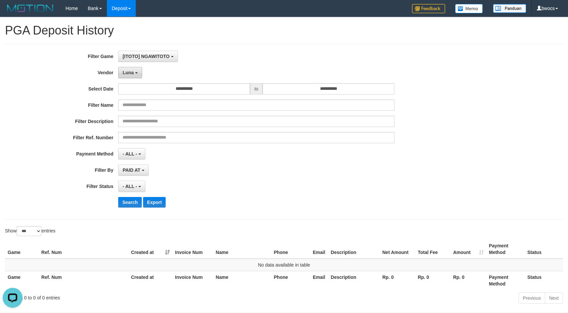
click at [128, 77] on button "Luna" at bounding box center [130, 72] width 24 height 11
click at [138, 73] on b "button" at bounding box center [138, 72] width 3 height 1
click at [129, 199] on button "Search" at bounding box center [130, 202] width 24 height 11
click at [129, 70] on span "Luna" at bounding box center [127, 72] width 11 height 5
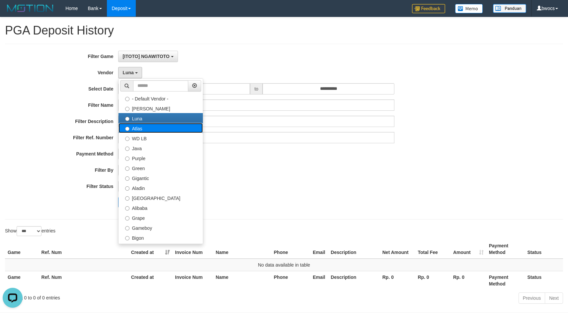
click at [143, 127] on label "Atlas" at bounding box center [160, 128] width 84 height 10
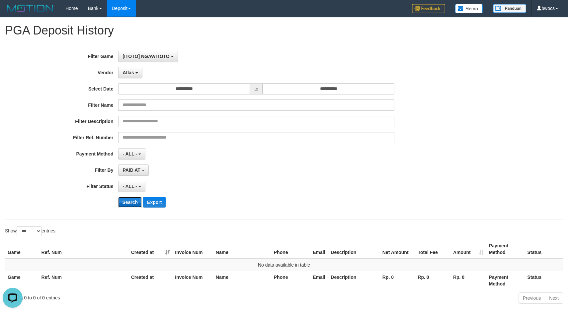
click at [133, 199] on button "Search" at bounding box center [130, 202] width 24 height 11
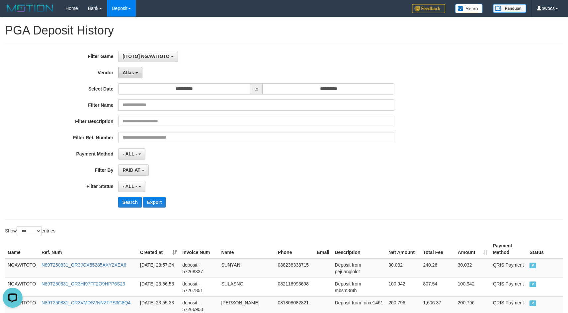
click at [131, 71] on span "Atlas" at bounding box center [127, 72] width 11 height 5
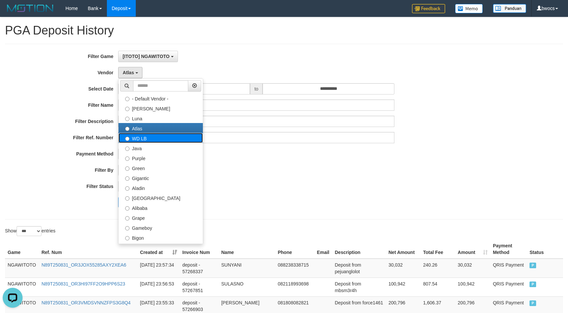
click at [131, 138] on label "WD LB" at bounding box center [160, 138] width 84 height 10
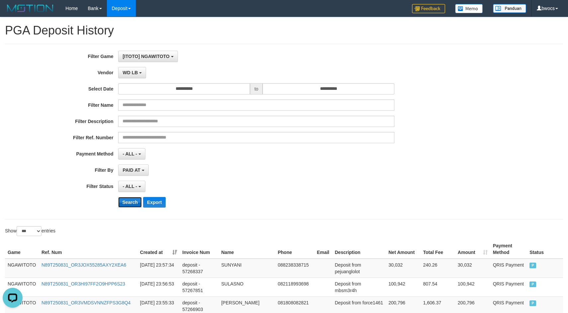
click at [130, 207] on button "Search" at bounding box center [130, 202] width 24 height 11
click at [136, 74] on span "WD LB" at bounding box center [129, 72] width 15 height 5
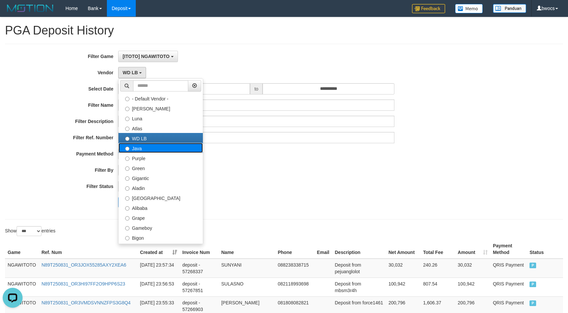
click at [141, 147] on label "Java" at bounding box center [160, 148] width 84 height 10
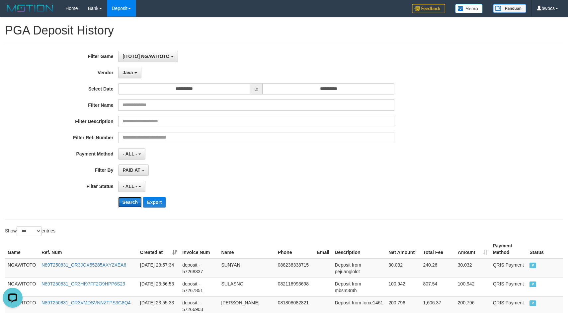
click at [127, 200] on button "Search" at bounding box center [130, 202] width 24 height 11
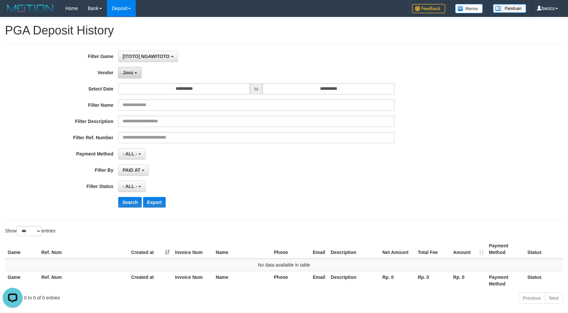
click at [136, 70] on button "Java" at bounding box center [129, 72] width 23 height 11
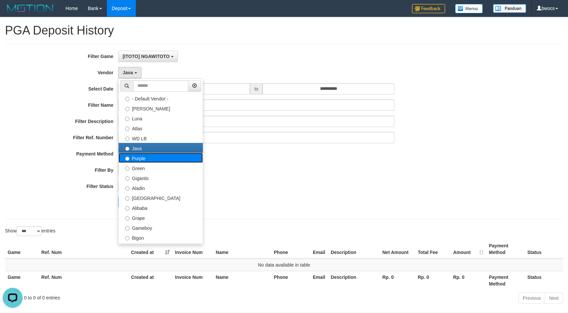
click at [139, 159] on label "Purple" at bounding box center [160, 158] width 84 height 10
select select "**********"
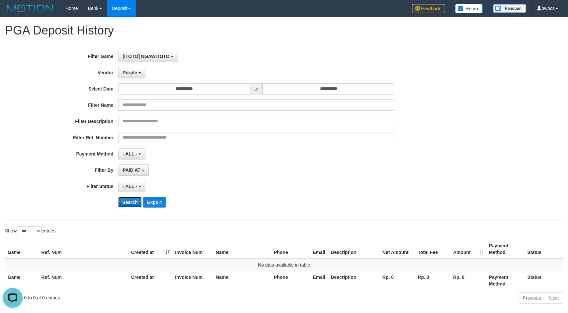
click at [126, 202] on button "Search" at bounding box center [130, 202] width 24 height 11
click at [135, 75] on span "Purple" at bounding box center [129, 72] width 15 height 5
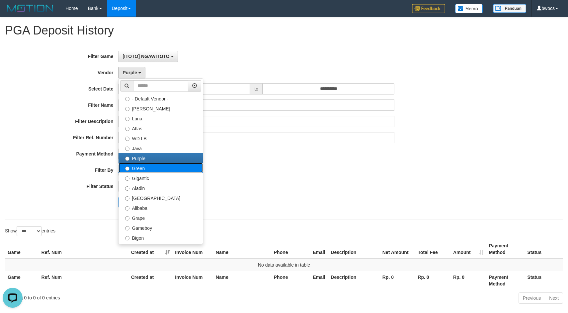
click at [140, 172] on label "Green" at bounding box center [160, 168] width 84 height 10
select select "**********"
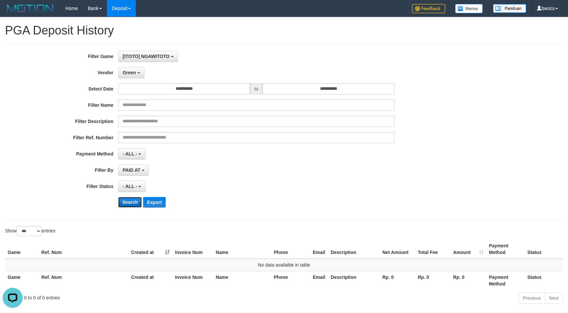
click at [130, 200] on button "Search" at bounding box center [130, 202] width 24 height 11
click at [137, 74] on button "Green" at bounding box center [131, 72] width 26 height 11
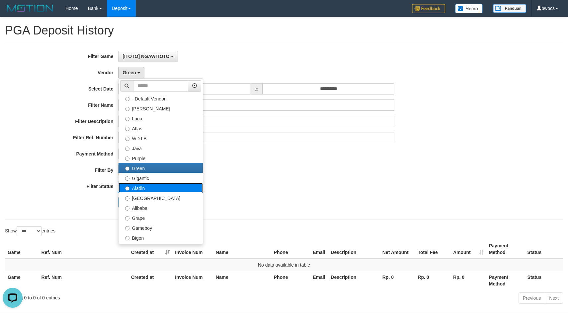
click at [139, 183] on label "Aladin" at bounding box center [160, 188] width 84 height 10
select select "**********"
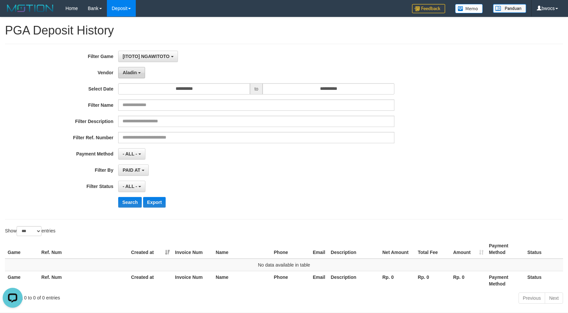
click at [130, 74] on span "Aladin" at bounding box center [129, 72] width 14 height 5
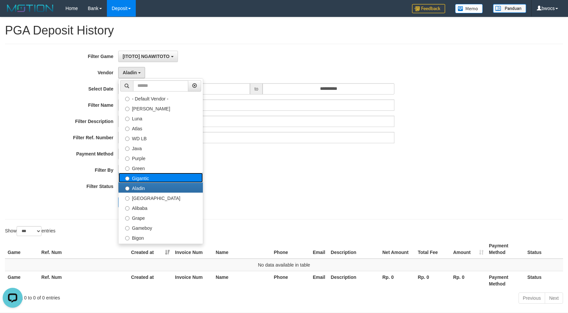
click at [145, 180] on label "Gigantic" at bounding box center [160, 178] width 84 height 10
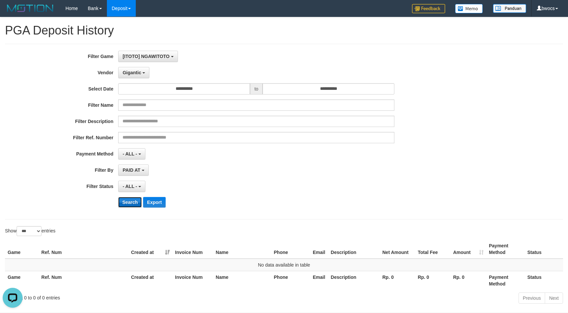
click at [132, 200] on button "Search" at bounding box center [130, 202] width 24 height 11
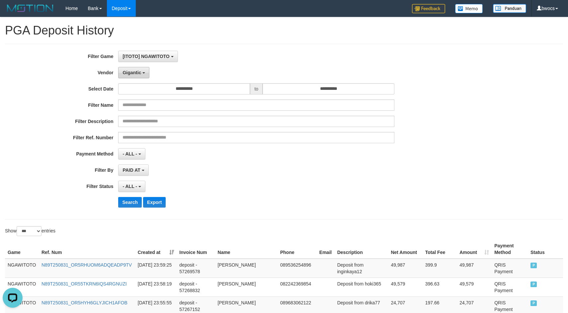
click at [136, 74] on span "Gigantic" at bounding box center [131, 72] width 19 height 5
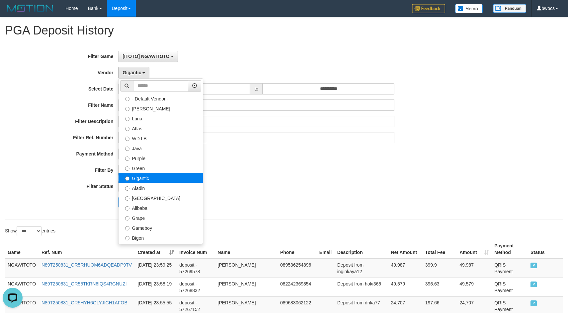
click at [141, 182] on label "Gigantic" at bounding box center [160, 178] width 84 height 10
click at [140, 188] on label "Aladin" at bounding box center [160, 188] width 84 height 10
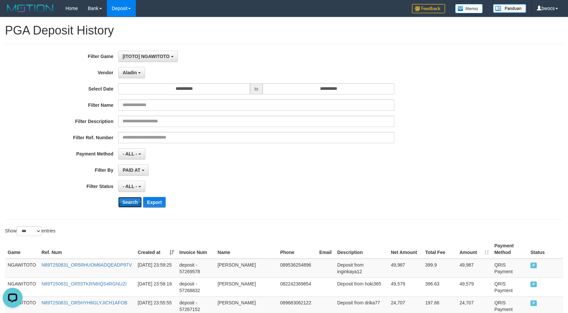
click at [127, 203] on button "Search" at bounding box center [130, 202] width 24 height 11
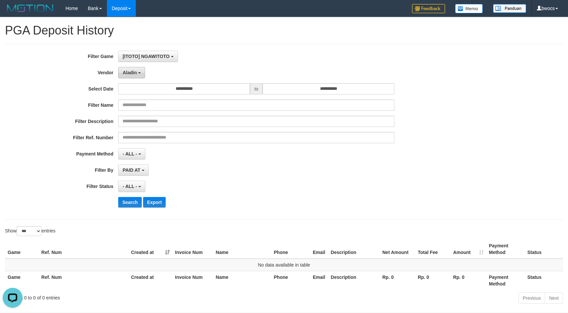
click at [133, 75] on span "Aladin" at bounding box center [129, 72] width 14 height 5
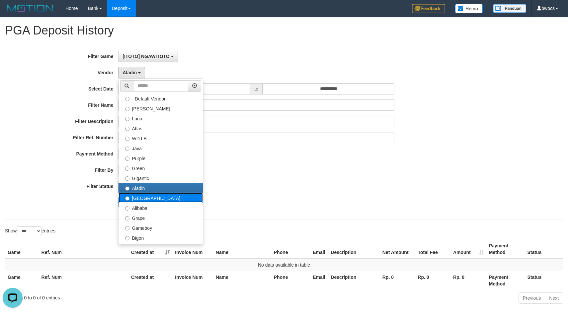
click at [147, 200] on label "[GEOGRAPHIC_DATA]" at bounding box center [160, 198] width 84 height 10
select select "**********"
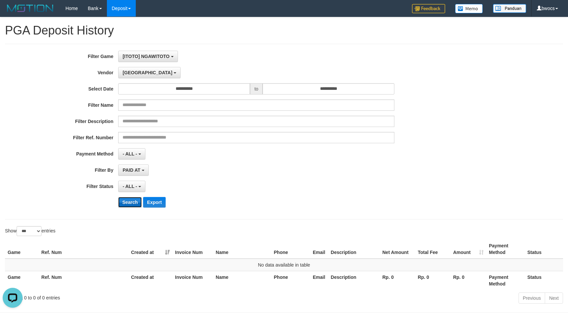
click at [130, 202] on button "Search" at bounding box center [130, 202] width 24 height 11
click at [135, 75] on button "[GEOGRAPHIC_DATA]" at bounding box center [149, 72] width 62 height 11
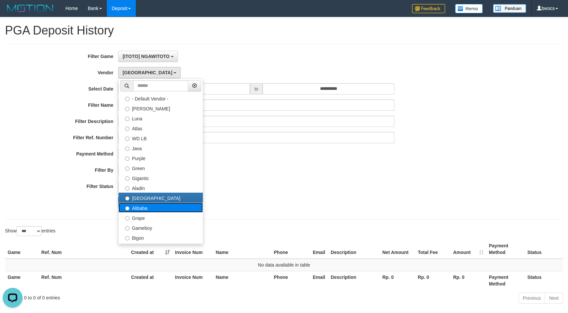
click at [148, 209] on label "Alibaba" at bounding box center [160, 208] width 84 height 10
select select "**********"
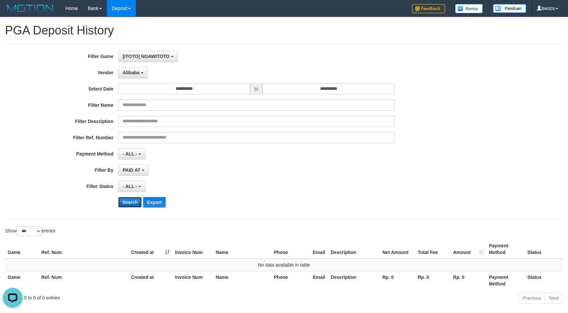
click at [131, 200] on button "Search" at bounding box center [130, 202] width 24 height 11
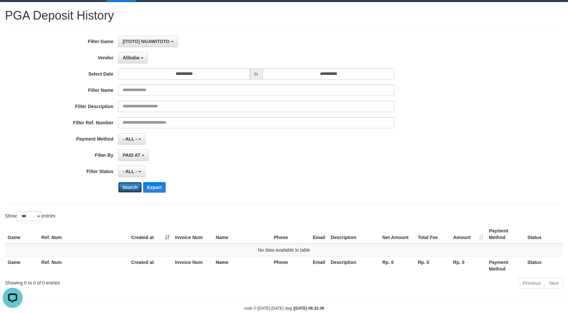
scroll to position [30, 0]
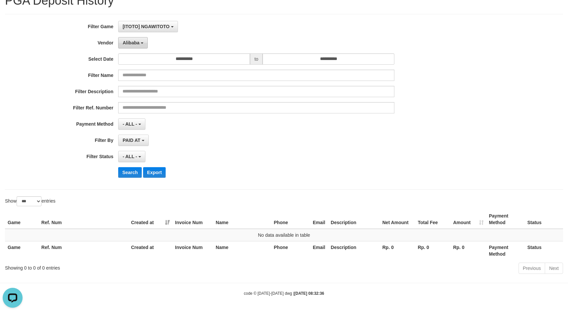
click at [141, 46] on button "Alibaba" at bounding box center [132, 42] width 29 height 11
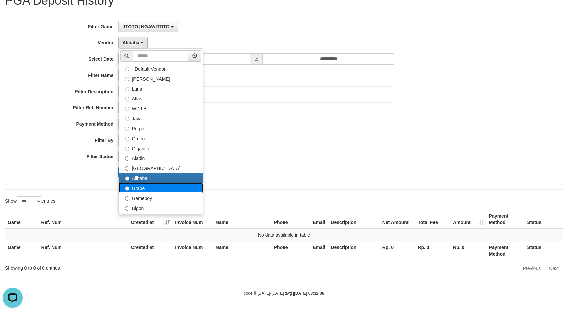
click at [146, 190] on label "Grape" at bounding box center [160, 188] width 84 height 10
select select "**********"
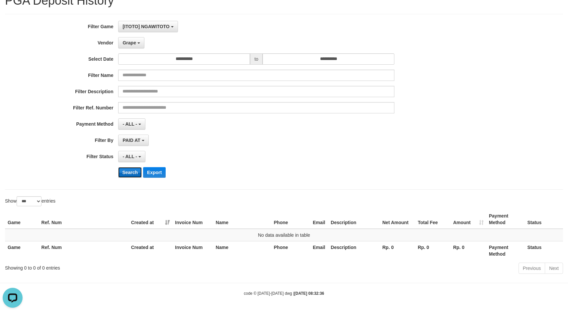
click at [123, 174] on button "Search" at bounding box center [130, 172] width 24 height 11
click at [138, 43] on b "button" at bounding box center [138, 42] width 3 height 1
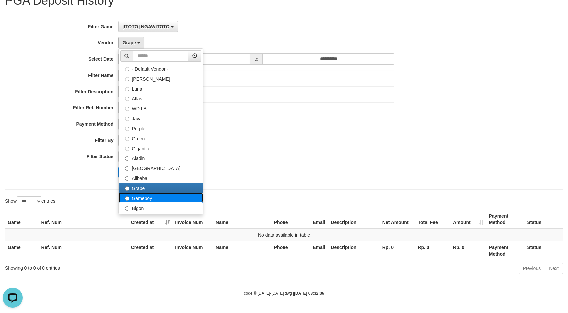
click at [153, 200] on label "Gameboy" at bounding box center [160, 198] width 84 height 10
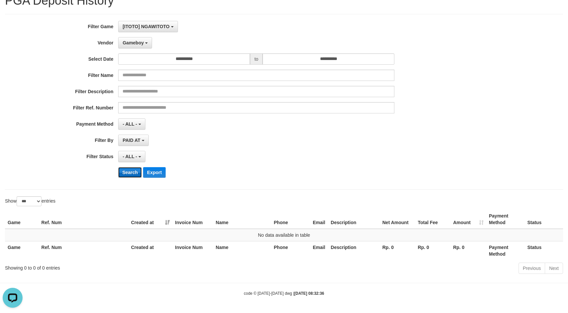
click at [132, 172] on button "Search" at bounding box center [130, 172] width 24 height 11
click at [135, 46] on button "Gameboy" at bounding box center [135, 42] width 34 height 11
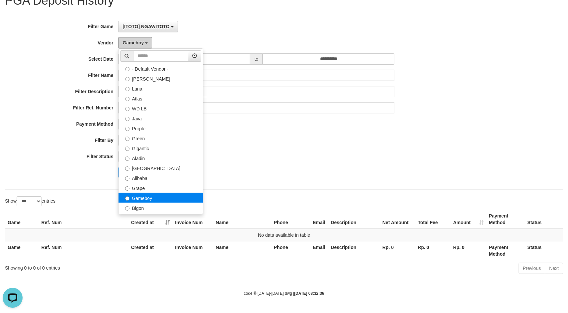
scroll to position [33, 0]
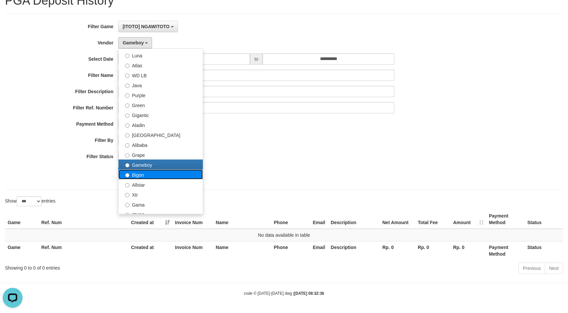
click at [143, 178] on label "Bigon" at bounding box center [160, 175] width 84 height 10
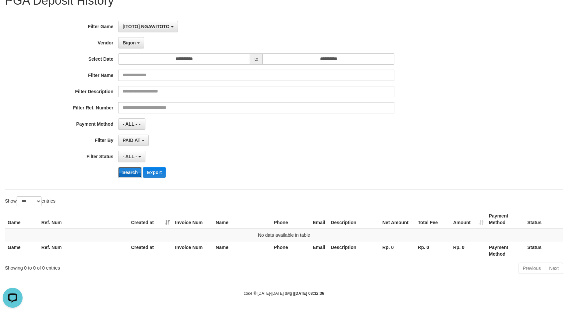
click at [131, 169] on button "Search" at bounding box center [130, 172] width 24 height 11
click at [132, 43] on span "Bigon" at bounding box center [128, 42] width 13 height 5
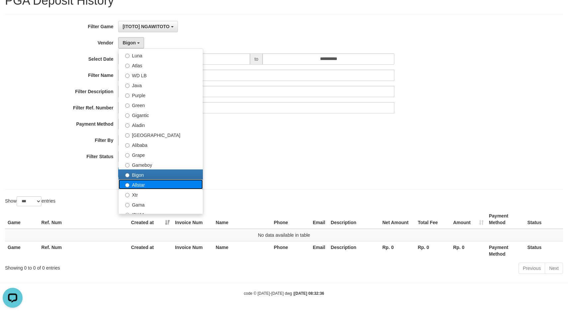
click at [140, 183] on label "Allstar" at bounding box center [160, 184] width 84 height 10
select select "**********"
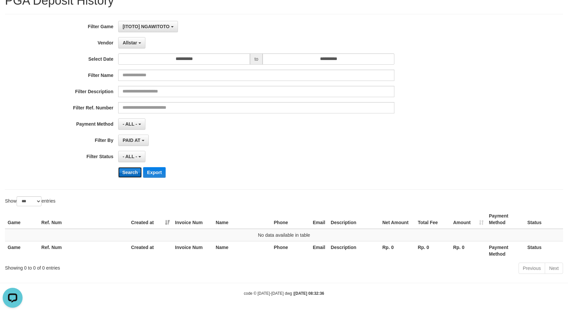
click at [124, 172] on button "Search" at bounding box center [130, 172] width 24 height 11
click at [137, 48] on button "Allstar" at bounding box center [131, 42] width 27 height 11
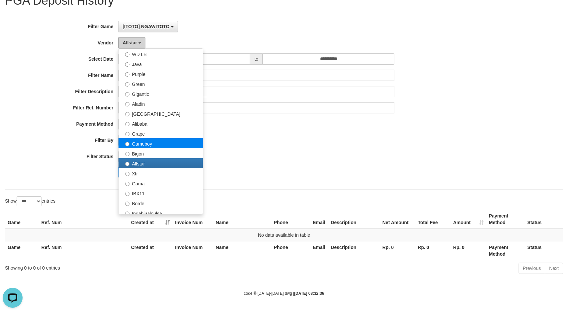
scroll to position [66, 0]
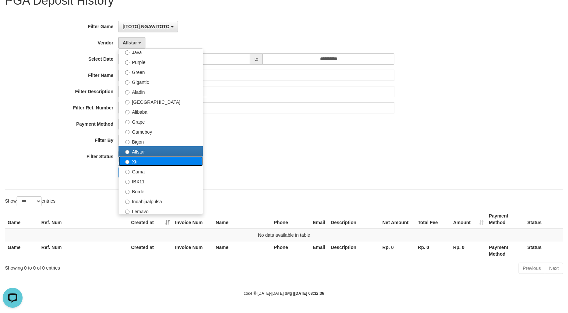
click at [146, 163] on label "Xtr" at bounding box center [160, 161] width 84 height 10
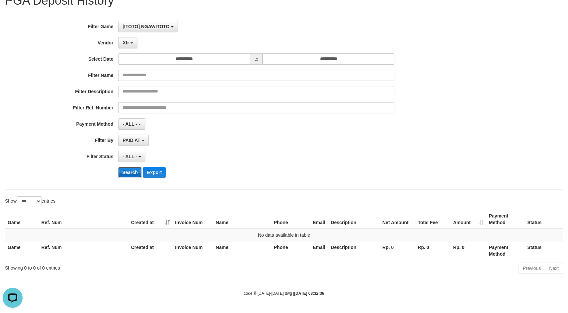
click at [124, 172] on button "Search" at bounding box center [130, 172] width 24 height 11
click at [131, 46] on button "Xtr" at bounding box center [127, 42] width 19 height 11
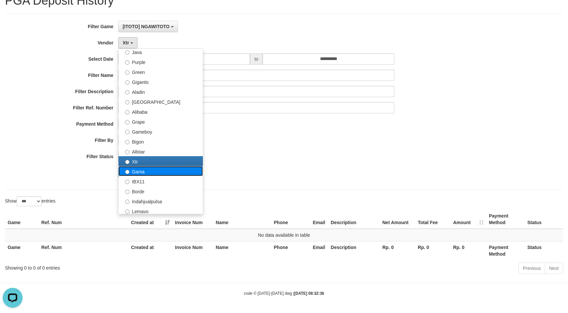
click at [147, 174] on label "Gama" at bounding box center [160, 171] width 84 height 10
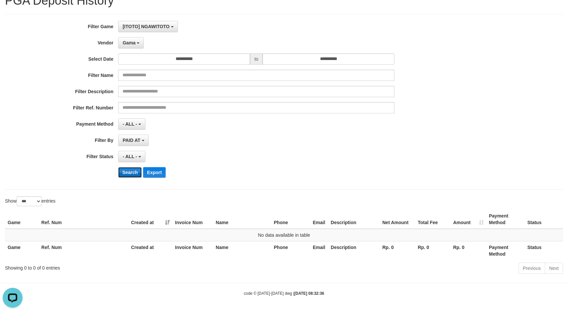
click at [134, 173] on button "Search" at bounding box center [130, 172] width 24 height 11
click at [134, 39] on button "Gama" at bounding box center [131, 42] width 26 height 11
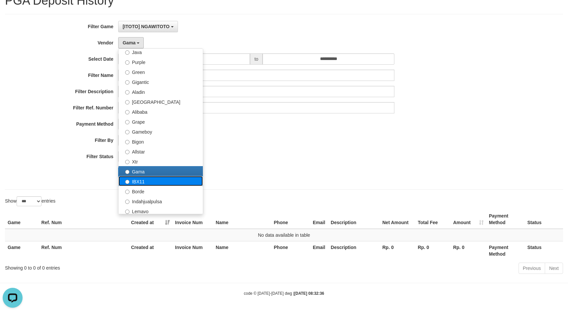
click at [139, 182] on label "IBX11" at bounding box center [160, 181] width 84 height 10
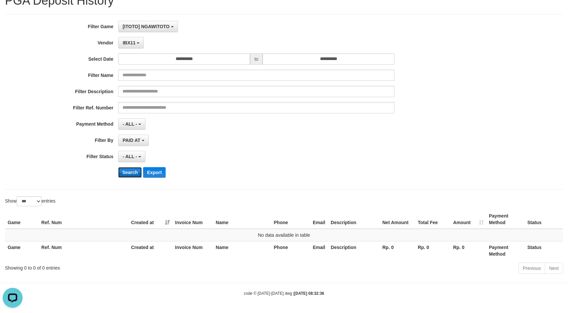
click at [126, 170] on button "Search" at bounding box center [130, 172] width 24 height 11
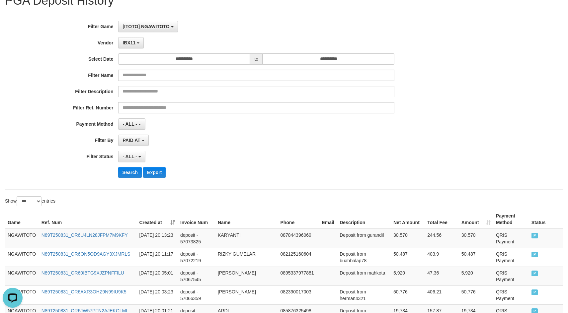
click at [449, 178] on div "**********" at bounding box center [236, 102] width 473 height 162
click at [530, 169] on div "**********" at bounding box center [284, 102] width 568 height 162
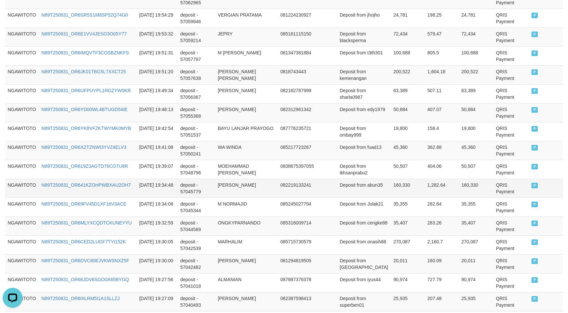
click at [259, 181] on td "[PERSON_NAME]" at bounding box center [246, 188] width 62 height 19
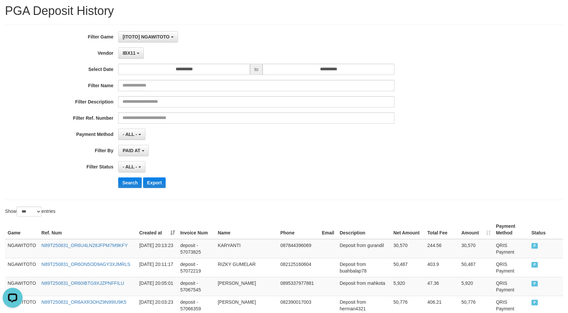
scroll to position [0, 0]
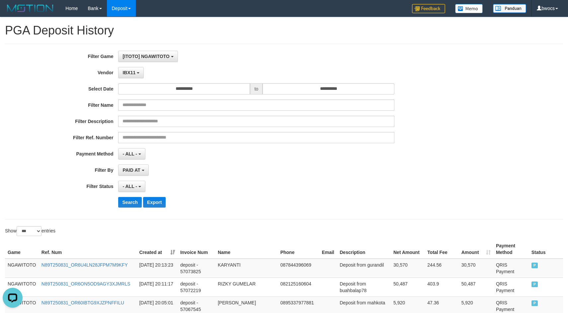
click at [223, 179] on div "**********" at bounding box center [236, 132] width 473 height 162
click at [136, 72] on button "IBX11" at bounding box center [131, 72] width 26 height 11
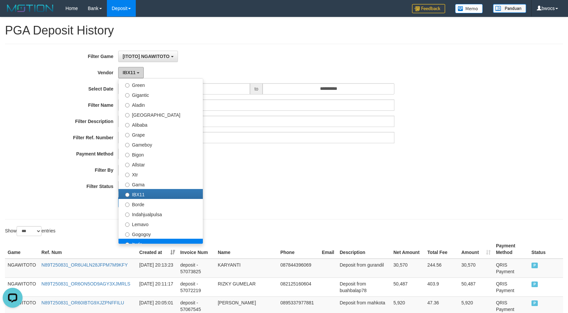
scroll to position [100, 0]
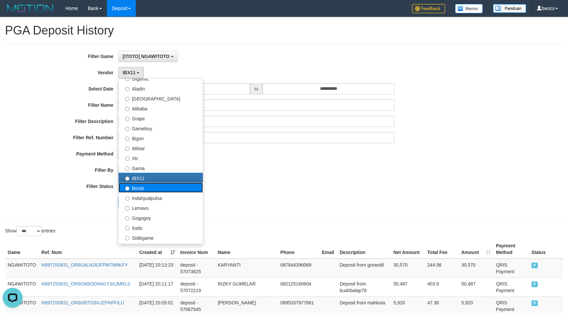
click at [151, 183] on label "Borde" at bounding box center [160, 188] width 84 height 10
select select "**********"
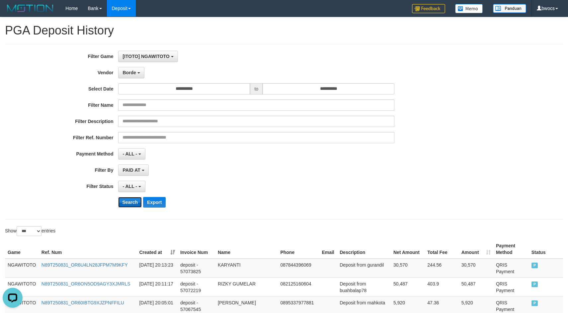
click at [131, 203] on button "Search" at bounding box center [130, 202] width 24 height 11
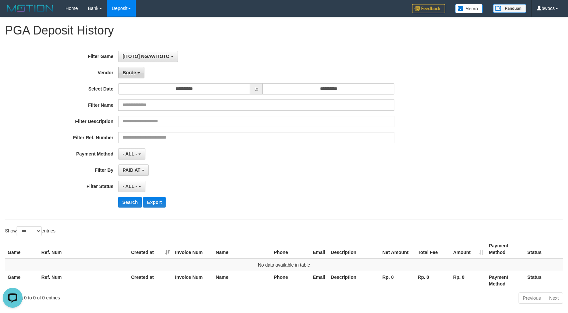
click at [138, 76] on button "Borde" at bounding box center [131, 72] width 26 height 11
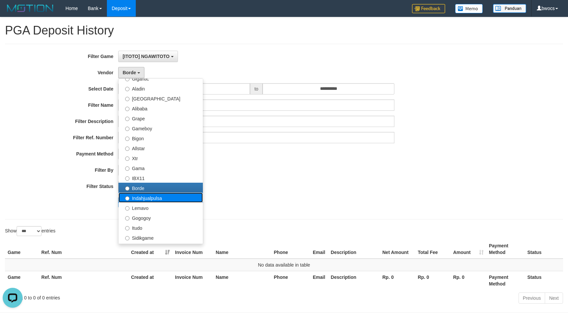
click at [139, 200] on label "Indahjualpulsa" at bounding box center [160, 198] width 84 height 10
select select "**********"
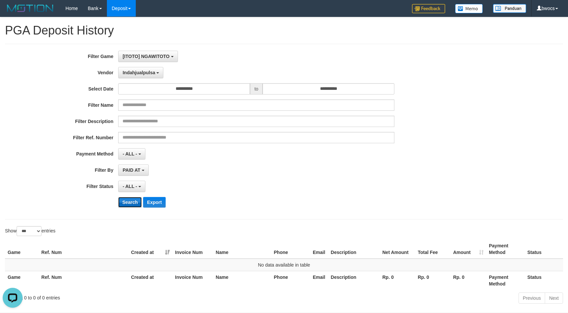
click at [130, 204] on button "Search" at bounding box center [130, 202] width 24 height 11
click at [146, 73] on span "Indahjualpulsa" at bounding box center [138, 72] width 33 height 5
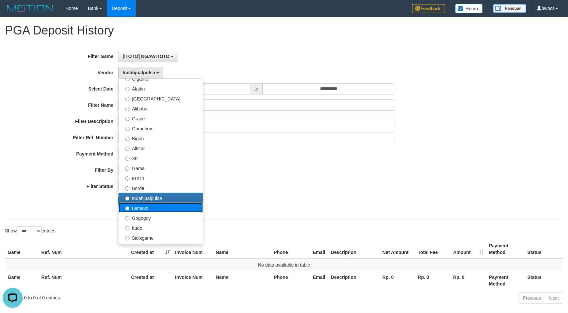
click at [138, 210] on label "Lemavo" at bounding box center [160, 208] width 84 height 10
select select "**********"
click at [138, 210] on div "**********" at bounding box center [236, 132] width 473 height 162
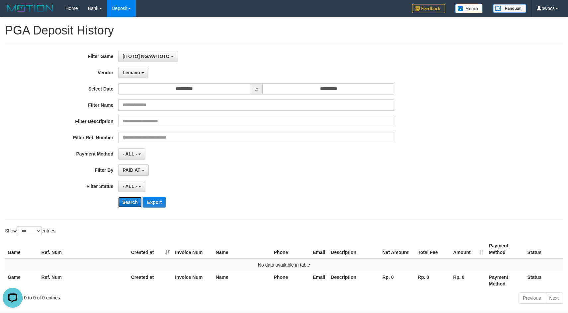
click at [127, 200] on button "Search" at bounding box center [130, 202] width 24 height 11
click at [139, 76] on button "Lemavo" at bounding box center [133, 72] width 30 height 11
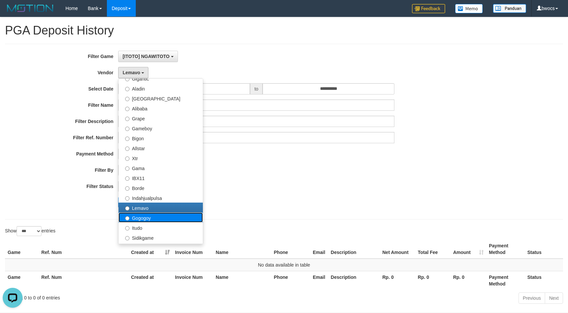
click at [147, 219] on label "Gogogoy" at bounding box center [160, 218] width 84 height 10
select select "**********"
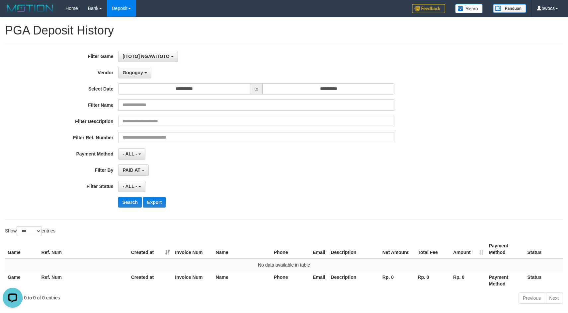
click at [128, 195] on div "**********" at bounding box center [236, 132] width 473 height 162
click at [125, 202] on button "Search" at bounding box center [130, 202] width 24 height 11
click at [137, 72] on span "Gogogoy" at bounding box center [132, 72] width 20 height 5
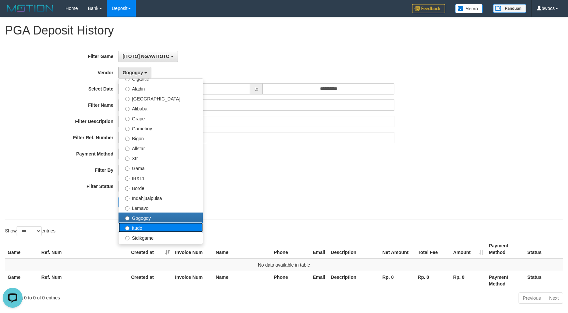
click at [154, 231] on label "Itudo" at bounding box center [160, 228] width 84 height 10
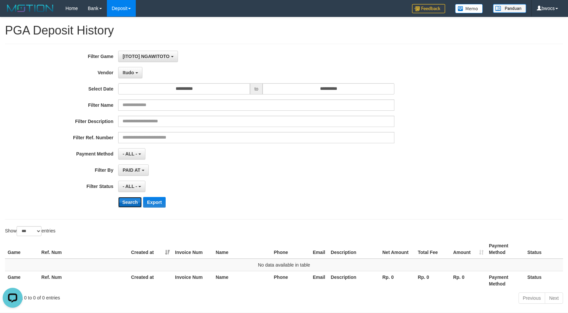
click at [132, 199] on button "Search" at bounding box center [130, 202] width 24 height 11
click at [132, 79] on div "**********" at bounding box center [236, 132] width 473 height 162
click at [132, 77] on button "Itudo" at bounding box center [130, 72] width 24 height 11
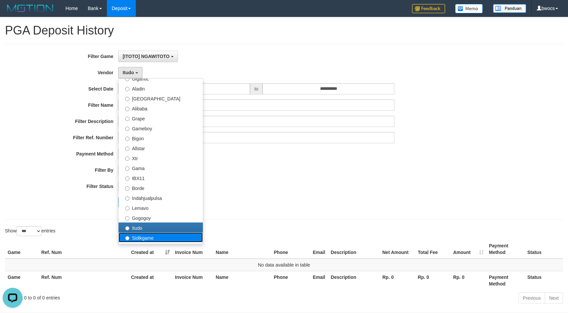
click at [146, 236] on label "Sidikgame" at bounding box center [160, 238] width 84 height 10
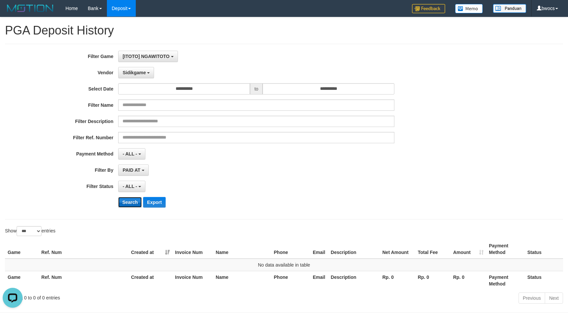
click at [130, 204] on button "Search" at bounding box center [130, 202] width 24 height 11
drag, startPoint x: 142, startPoint y: 74, endPoint x: 139, endPoint y: 102, distance: 28.8
click at [142, 73] on span "Sidikgame" at bounding box center [133, 72] width 23 height 5
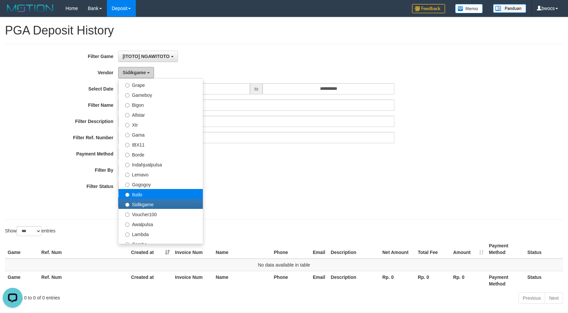
scroll to position [166, 0]
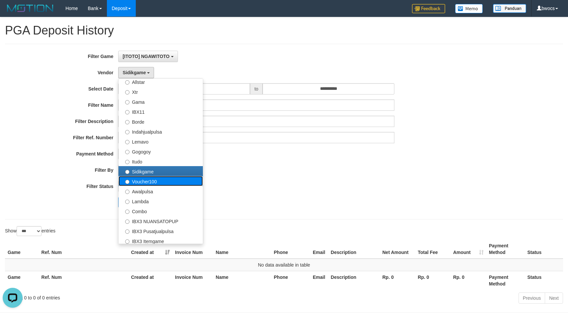
click at [163, 182] on label "Voucher100" at bounding box center [160, 181] width 84 height 10
select select "**********"
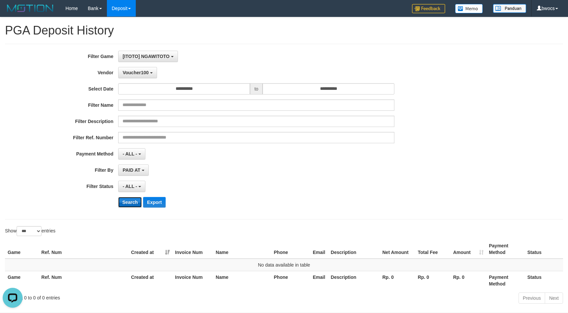
click at [128, 204] on button "Search" at bounding box center [130, 202] width 24 height 11
click at [134, 75] on button "Voucher100" at bounding box center [137, 72] width 38 height 11
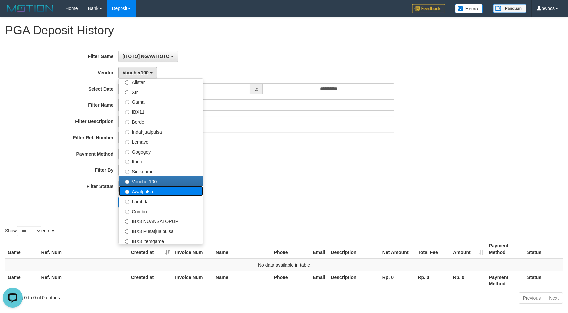
click at [146, 193] on label "Awalpulsa" at bounding box center [160, 191] width 84 height 10
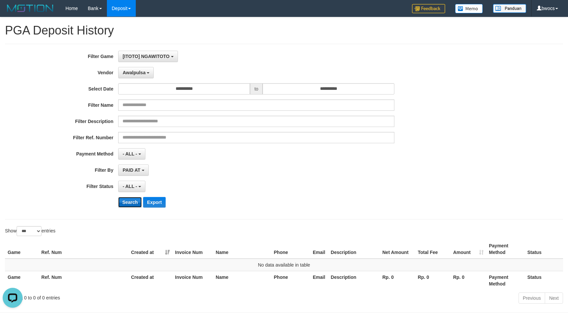
click at [130, 201] on button "Search" at bounding box center [130, 202] width 24 height 11
click at [145, 75] on span "Awalpulsa" at bounding box center [133, 72] width 23 height 5
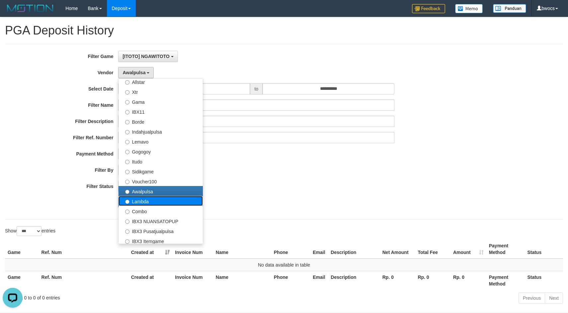
click at [146, 202] on label "Lambda" at bounding box center [160, 201] width 84 height 10
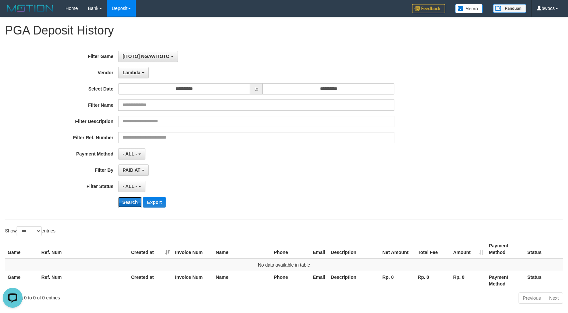
click at [130, 201] on button "Search" at bounding box center [130, 202] width 24 height 11
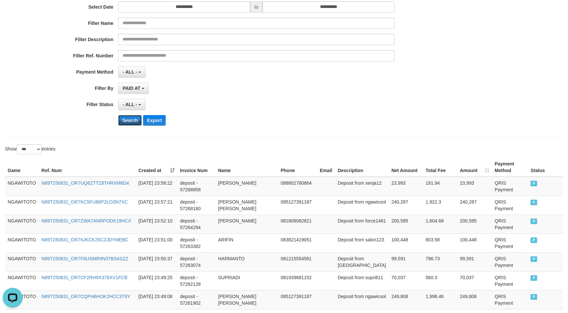
scroll to position [100, 0]
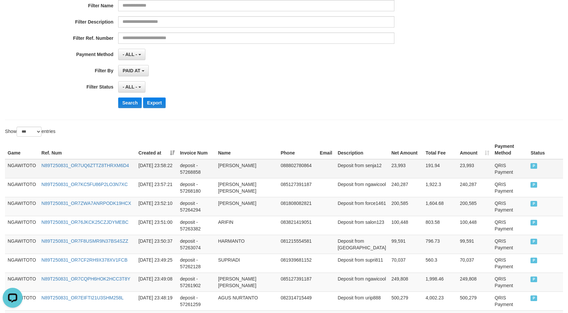
click at [19, 165] on td "NGAWITOTO" at bounding box center [22, 168] width 34 height 19
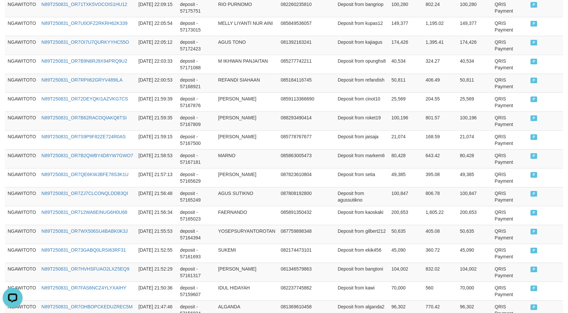
scroll to position [1909, 0]
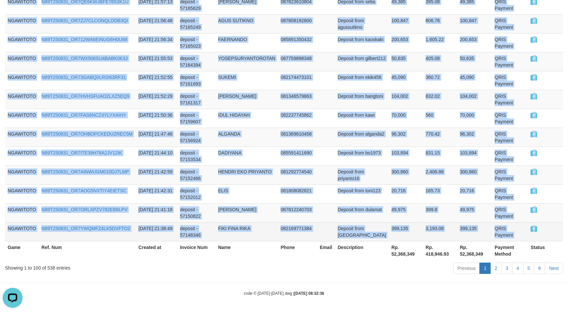
click at [543, 232] on td "P" at bounding box center [545, 231] width 35 height 19
click at [404, 172] on td "300,860" at bounding box center [406, 175] width 34 height 19
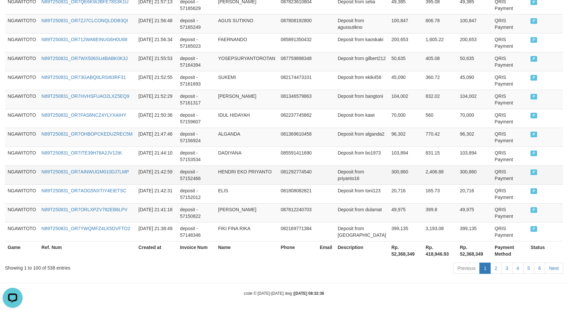
click at [313, 170] on td "081292774540" at bounding box center [297, 175] width 39 height 19
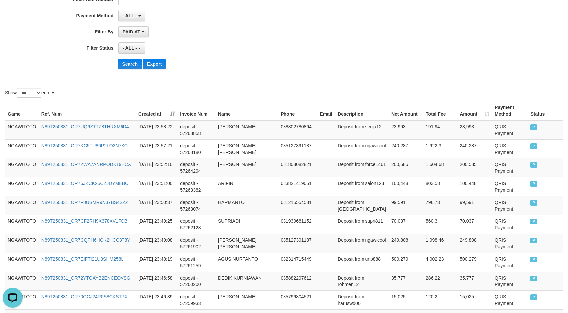
scroll to position [0, 0]
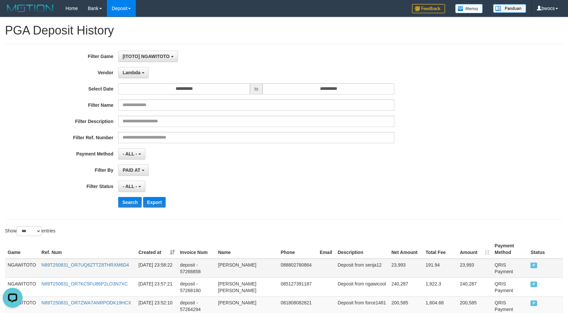
click at [22, 266] on td "NGAWITOTO" at bounding box center [22, 268] width 34 height 19
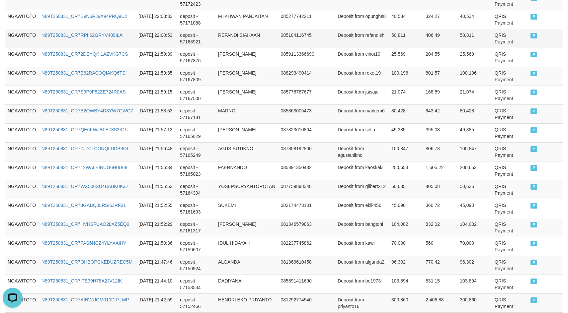
scroll to position [1909, 0]
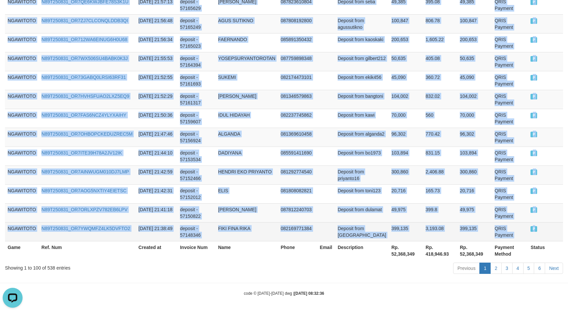
click at [544, 226] on td "P" at bounding box center [545, 231] width 35 height 19
click at [497, 269] on link "2" at bounding box center [495, 268] width 11 height 11
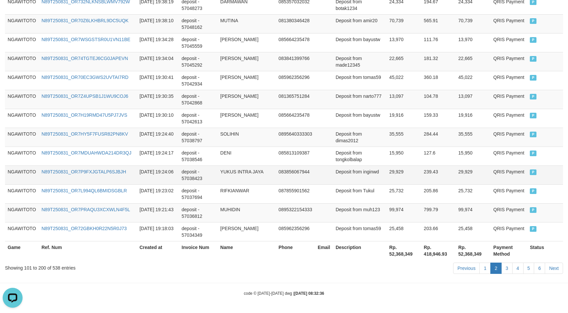
click at [225, 177] on td "YUKUS INTRA JAYA" at bounding box center [247, 175] width 58 height 19
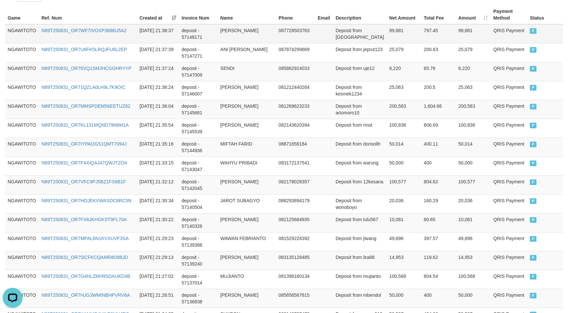
scroll to position [0, 0]
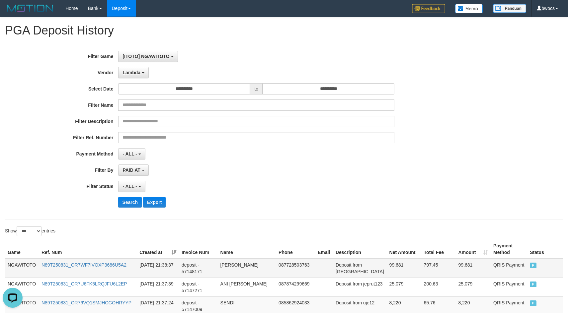
click at [15, 260] on td "NGAWITOTO" at bounding box center [22, 268] width 34 height 19
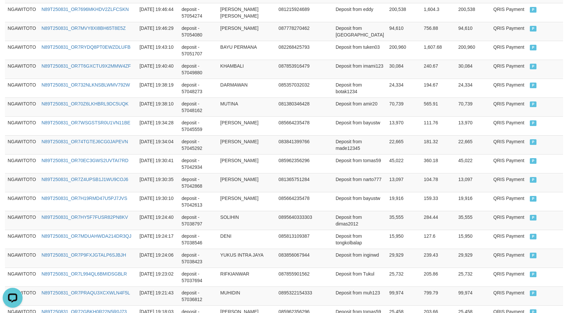
scroll to position [1909, 0]
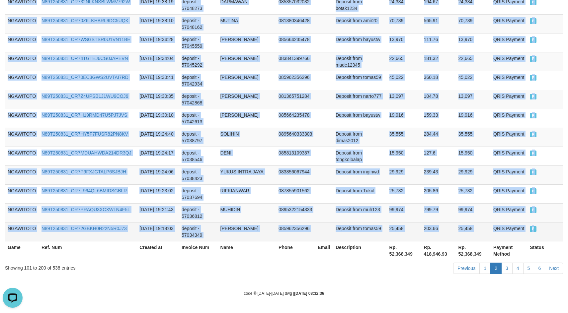
click at [541, 230] on td "P" at bounding box center [545, 231] width 36 height 19
click at [507, 269] on link "3" at bounding box center [506, 268] width 11 height 11
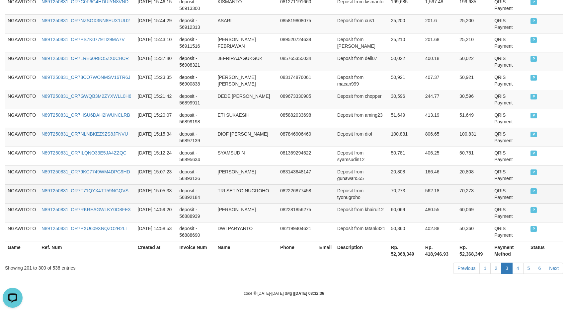
click at [259, 195] on td "TRI SETIYO NUGROHO" at bounding box center [246, 193] width 62 height 19
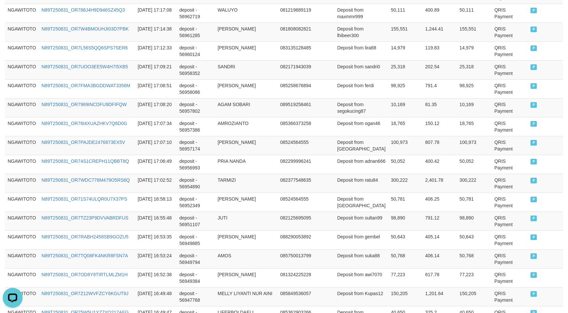
scroll to position [0, 0]
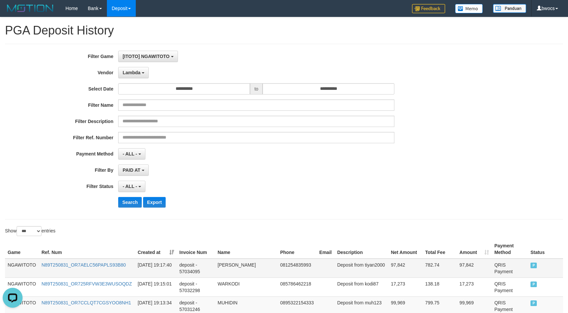
click at [19, 262] on td "NGAWITOTO" at bounding box center [22, 268] width 34 height 19
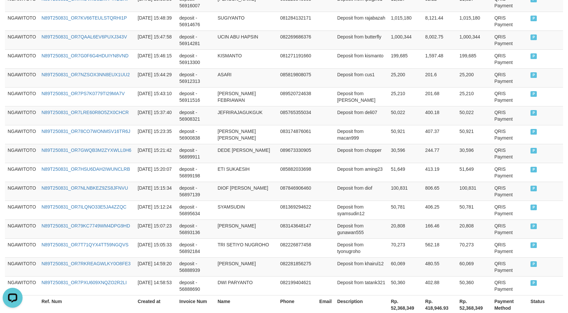
scroll to position [1909, 0]
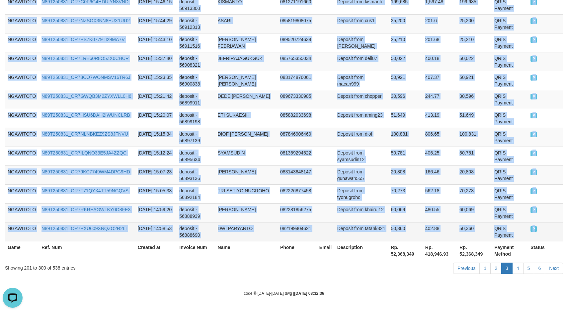
click at [553, 231] on td "P" at bounding box center [545, 231] width 35 height 19
click at [519, 269] on link "4" at bounding box center [517, 268] width 11 height 11
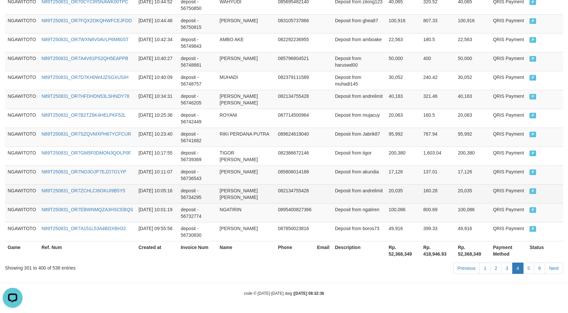
click at [140, 193] on td "[DATE] 10:05:16" at bounding box center [157, 193] width 42 height 19
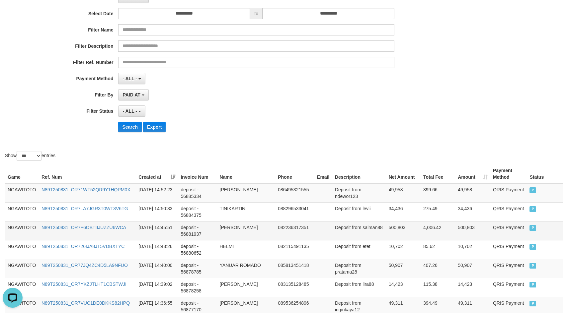
scroll to position [0, 0]
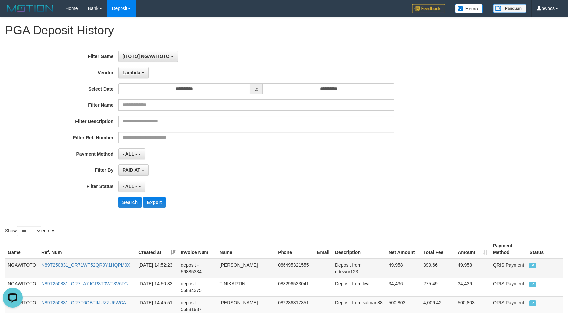
click at [24, 263] on td "NGAWITOTO" at bounding box center [22, 268] width 34 height 19
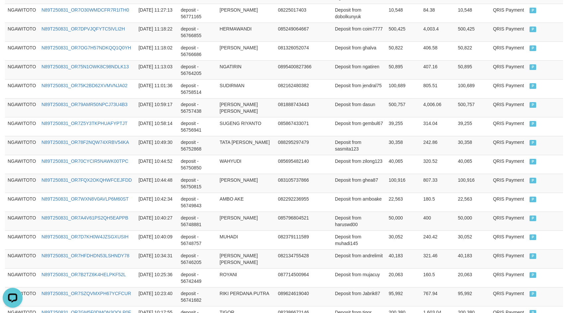
scroll to position [1909, 0]
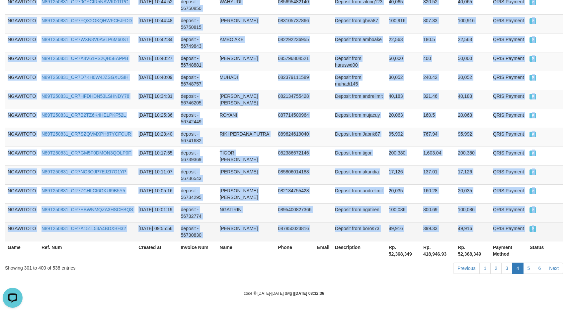
click at [557, 229] on td "P" at bounding box center [545, 231] width 36 height 19
click at [526, 271] on link "5" at bounding box center [528, 268] width 11 height 11
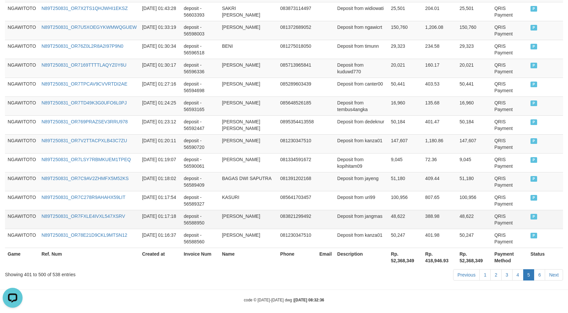
click at [150, 210] on td "[DATE] 01:17:18" at bounding box center [160, 219] width 42 height 19
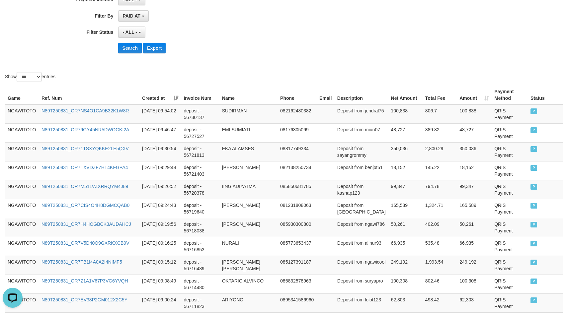
scroll to position [0, 0]
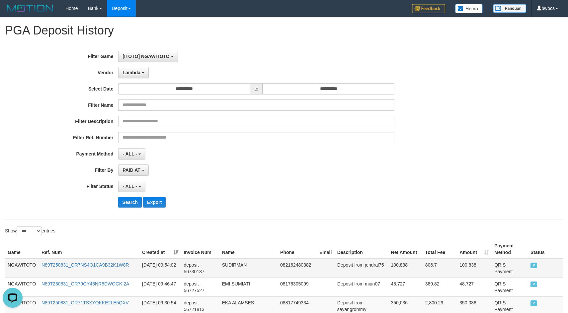
click at [21, 266] on td "NGAWITOTO" at bounding box center [22, 268] width 34 height 19
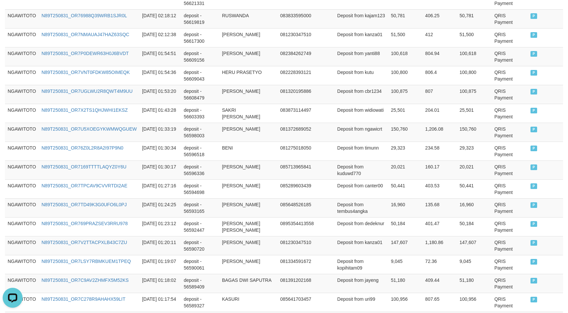
scroll to position [1909, 0]
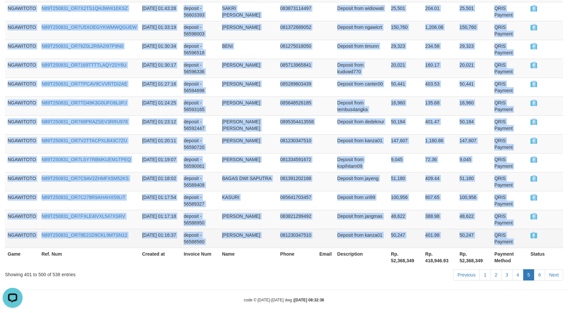
click at [546, 229] on td "P" at bounding box center [545, 238] width 35 height 19
click at [535, 269] on link "6" at bounding box center [539, 274] width 11 height 11
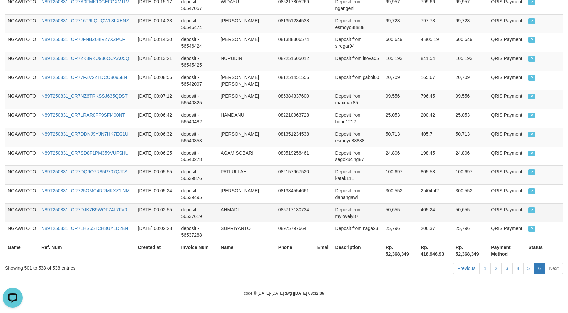
click at [255, 209] on td "AHMADI" at bounding box center [246, 212] width 57 height 19
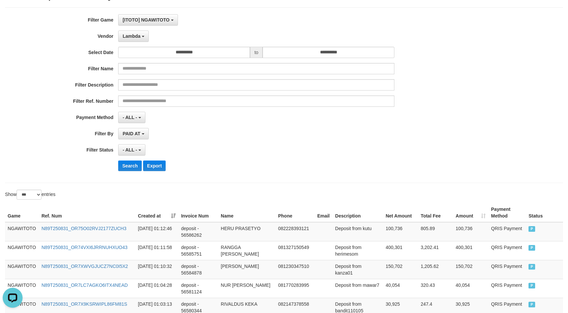
scroll to position [0, 0]
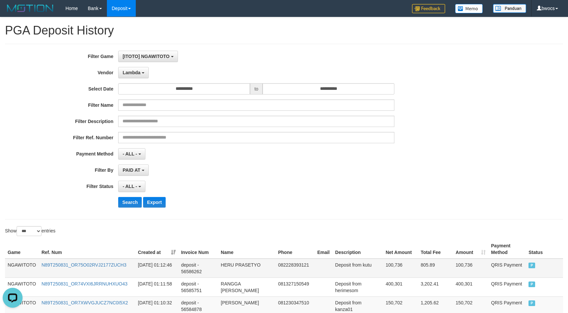
click at [18, 266] on td "NGAWITOTO" at bounding box center [22, 268] width 34 height 19
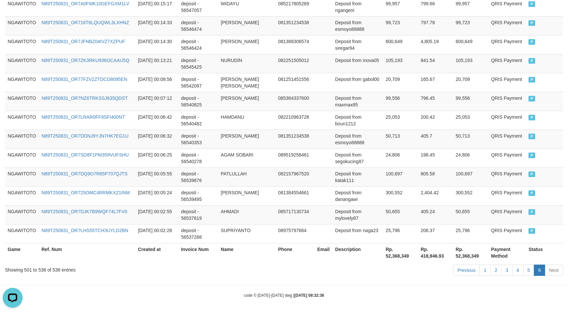
scroll to position [736, 0]
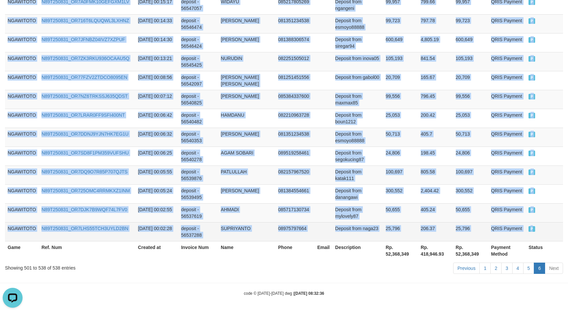
click at [540, 229] on td "P" at bounding box center [544, 231] width 37 height 19
click at [404, 206] on td "50,655" at bounding box center [400, 212] width 35 height 19
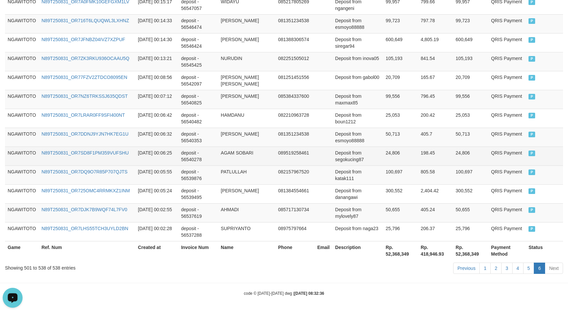
click at [266, 159] on td "AGAM SOBARI" at bounding box center [246, 156] width 57 height 19
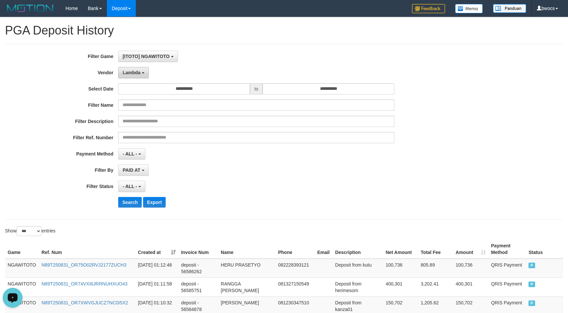
click at [141, 69] on button "Lambda" at bounding box center [133, 72] width 31 height 11
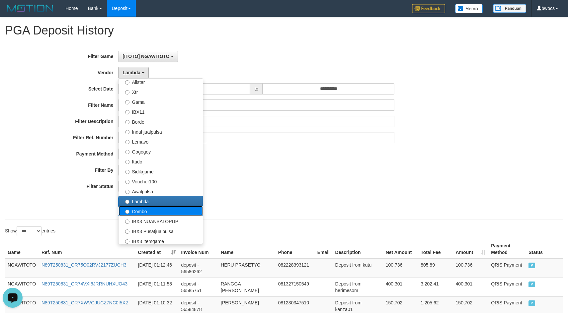
click at [148, 213] on label "Combo" at bounding box center [160, 211] width 84 height 10
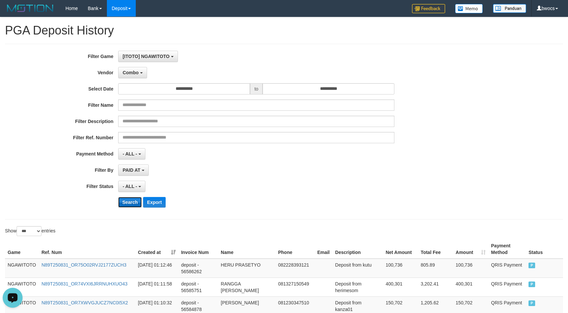
click at [133, 200] on button "Search" at bounding box center [130, 202] width 24 height 11
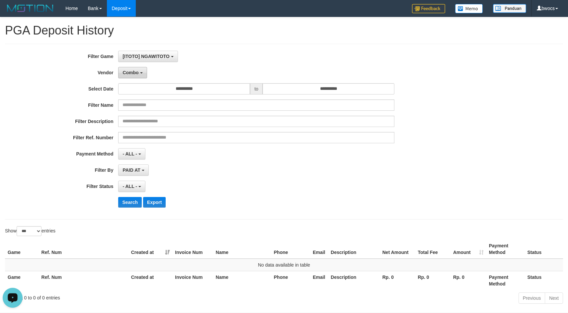
click at [140, 73] on b "button" at bounding box center [141, 72] width 3 height 1
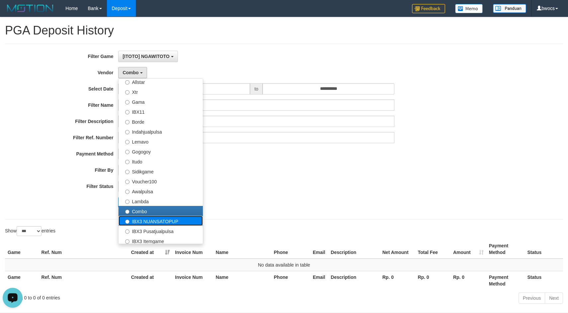
click at [146, 222] on label "IBX3 NUANSATOPUP" at bounding box center [160, 221] width 84 height 10
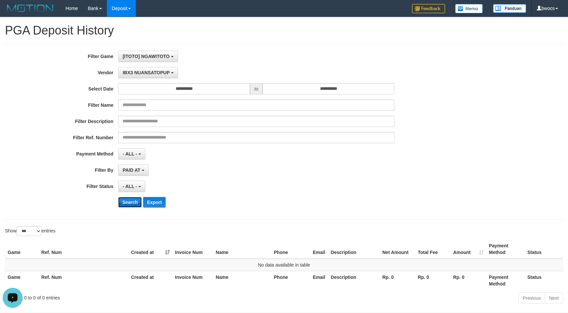
click at [135, 200] on button "Search" at bounding box center [130, 202] width 24 height 11
click at [168, 72] on span "IBX3 NUANSATOPUP" at bounding box center [145, 72] width 47 height 5
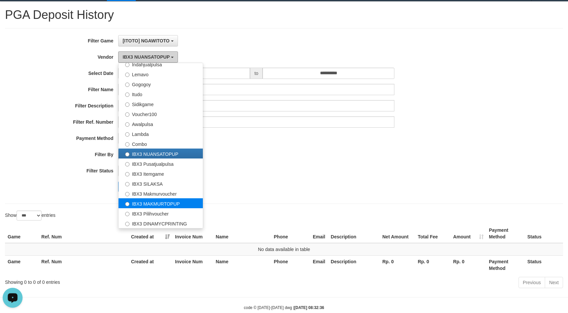
scroll to position [30, 0]
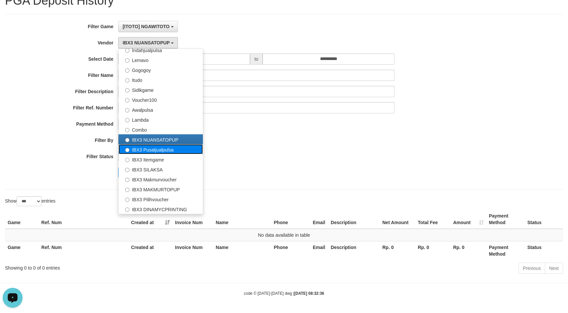
click at [164, 151] on label "IBX3 Pusatjualpulsa" at bounding box center [160, 149] width 84 height 10
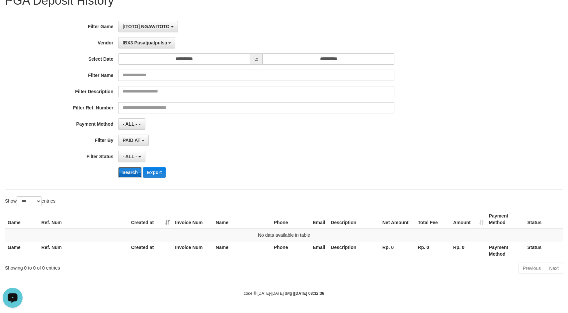
click at [126, 170] on button "Search" at bounding box center [130, 172] width 24 height 11
click at [141, 41] on span "IBX3 Pusatjualpulsa" at bounding box center [144, 42] width 44 height 5
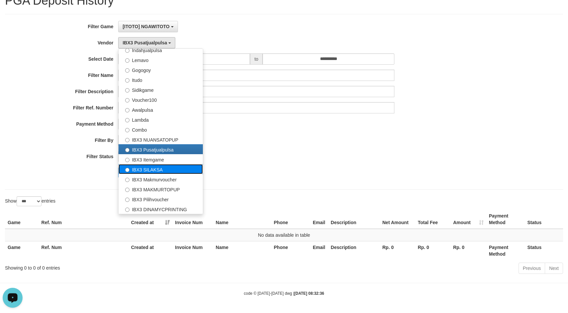
click at [149, 166] on label "IBX3 SILAKSA" at bounding box center [160, 169] width 84 height 10
select select "**********"
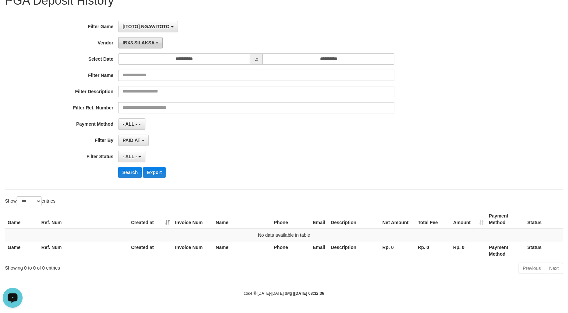
click at [149, 46] on button "IBX3 SILAKSA" at bounding box center [140, 42] width 44 height 11
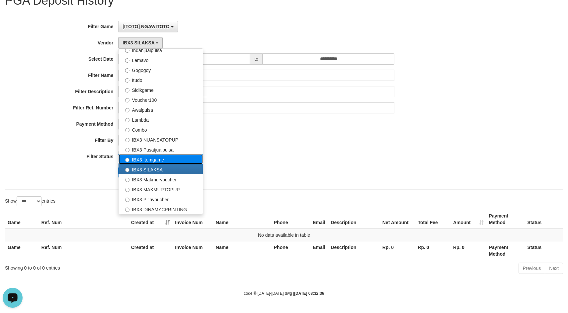
click at [166, 160] on label "IBX3 Itemgame" at bounding box center [160, 159] width 84 height 10
select select "**********"
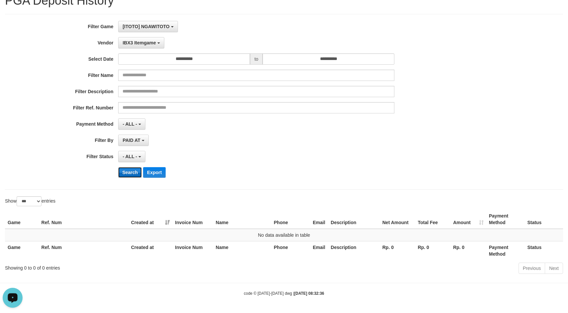
click at [134, 171] on button "Search" at bounding box center [130, 172] width 24 height 11
click at [150, 42] on span "IBX3 Itemgame" at bounding box center [138, 42] width 33 height 5
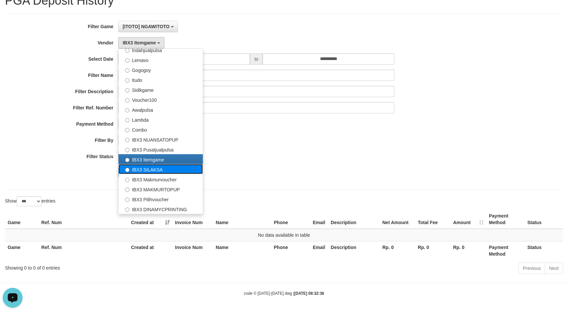
click at [148, 172] on label "IBX3 SILAKSA" at bounding box center [160, 169] width 84 height 10
select select "**********"
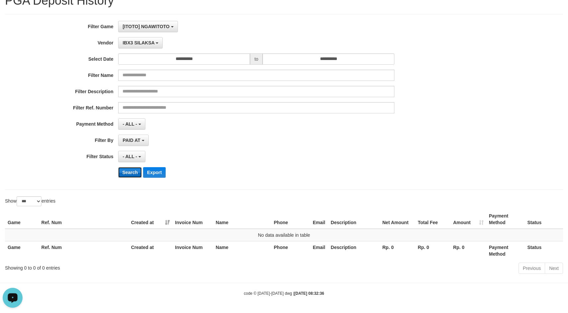
click at [127, 174] on button "Search" at bounding box center [130, 172] width 24 height 11
click at [150, 44] on span "IBX3 SILAKSA" at bounding box center [138, 42] width 32 height 5
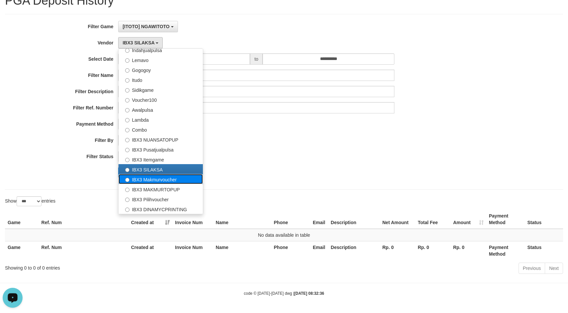
click at [178, 183] on label "IBX3 Makmurvoucher" at bounding box center [160, 179] width 84 height 10
select select "**********"
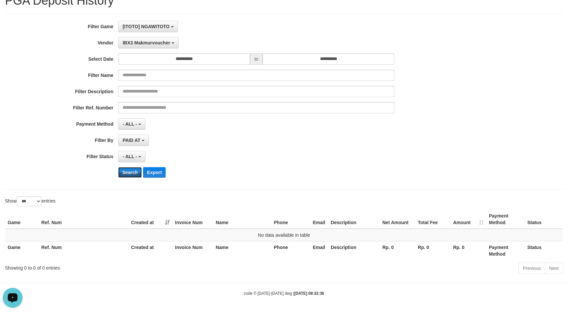
drag, startPoint x: 135, startPoint y: 170, endPoint x: 136, endPoint y: 163, distance: 6.7
click at [134, 170] on button "Search" at bounding box center [130, 172] width 24 height 11
click at [153, 39] on button "IBX3 Makmurvoucher" at bounding box center [148, 42] width 60 height 11
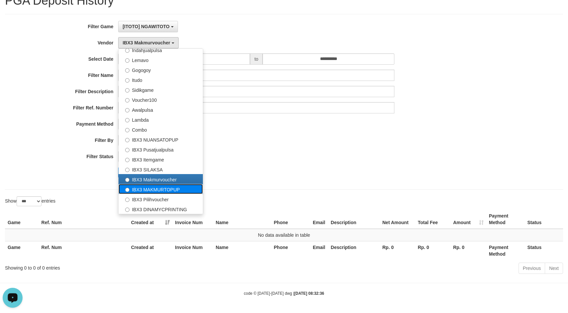
click at [173, 188] on label "IBX3 MAKMURTOPUP" at bounding box center [160, 189] width 84 height 10
select select "**********"
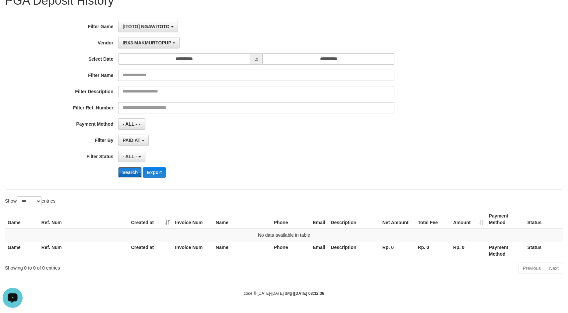
click at [134, 174] on button "Search" at bounding box center [130, 172] width 24 height 11
click at [167, 43] on span "IBX3 MAKMURTOPUP" at bounding box center [146, 42] width 49 height 5
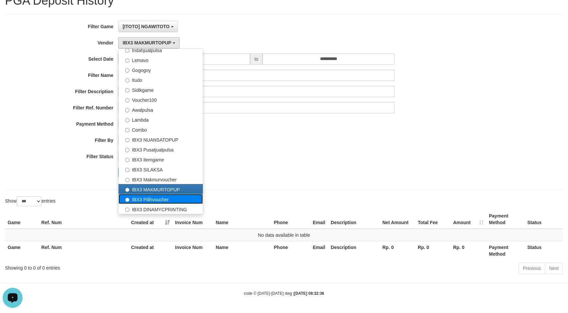
click at [169, 202] on label "IBX3 Pilihvoucher" at bounding box center [160, 199] width 84 height 10
select select "**********"
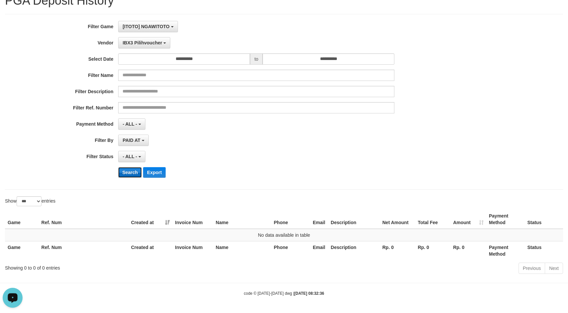
click at [132, 175] on button "Search" at bounding box center [130, 172] width 24 height 11
click at [157, 39] on button "IBX3 Pilihvoucher" at bounding box center [144, 42] width 52 height 11
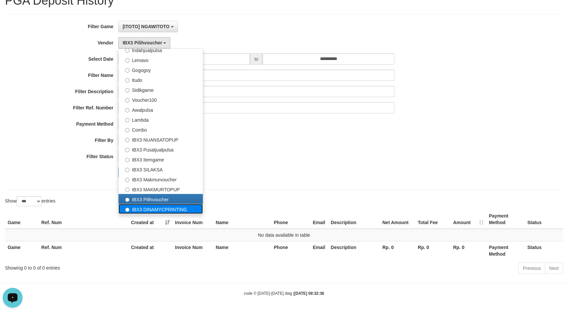
click at [161, 209] on label "IBX3 DINAMYCPRINTING" at bounding box center [160, 209] width 84 height 10
select select "**********"
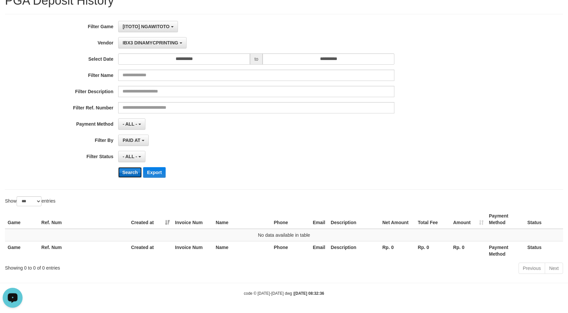
click at [126, 171] on button "Search" at bounding box center [130, 172] width 24 height 11
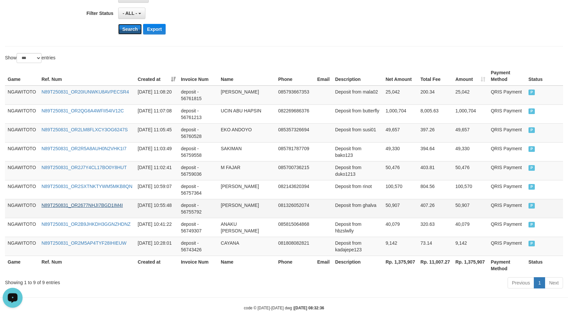
scroll to position [188, 0]
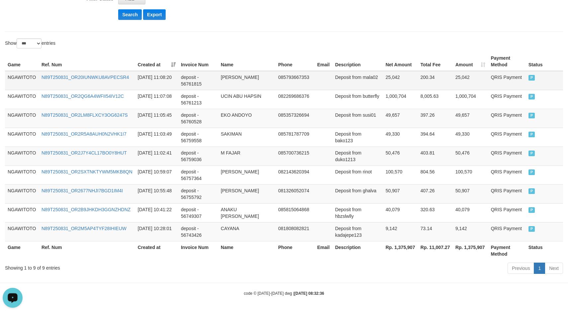
click at [17, 75] on td "NGAWITOTO" at bounding box center [22, 80] width 34 height 19
drag, startPoint x: 17, startPoint y: 75, endPoint x: 273, endPoint y: 156, distance: 268.6
click at [17, 75] on td "NGAWITOTO" at bounding box center [22, 80] width 34 height 19
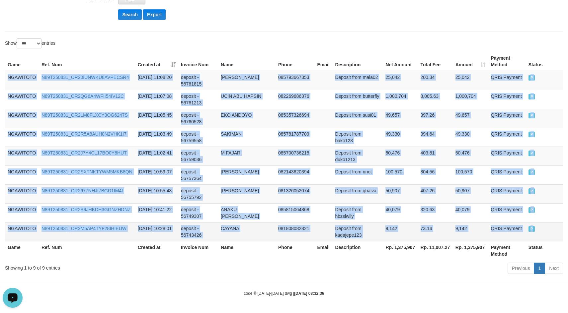
click at [546, 231] on td "P" at bounding box center [544, 231] width 37 height 19
